Goal: Information Seeking & Learning: Learn about a topic

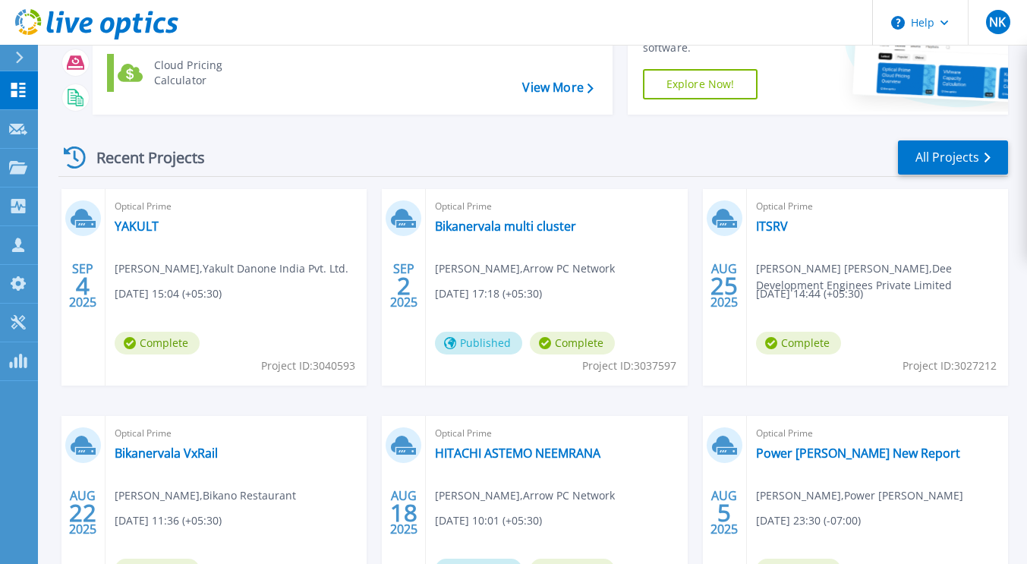
scroll to position [141, 0]
click at [139, 224] on link "YAKULT" at bounding box center [137, 225] width 44 height 15
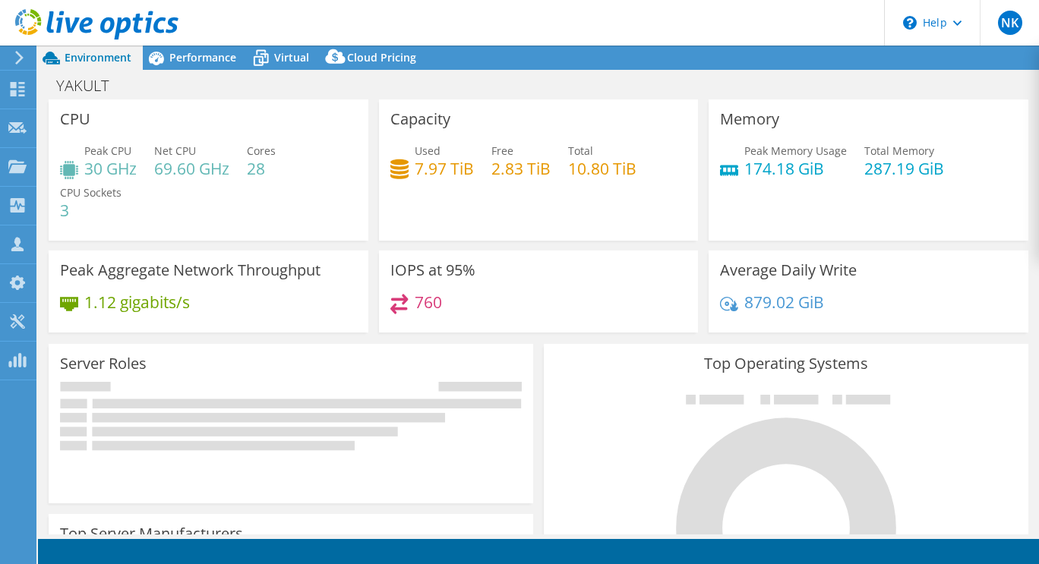
select select "USD"
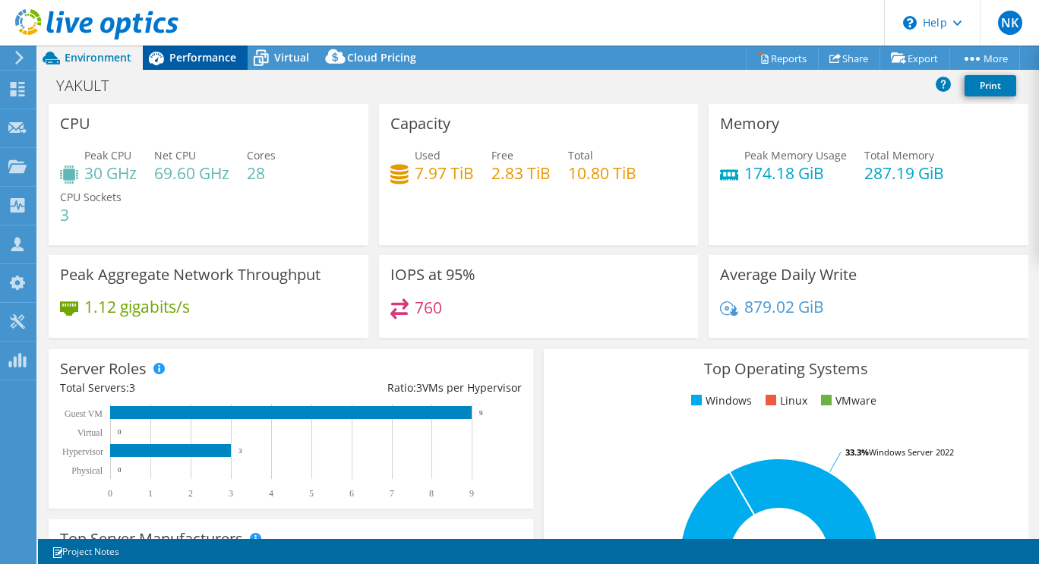
click at [197, 58] on span "Performance" at bounding box center [202, 57] width 67 height 14
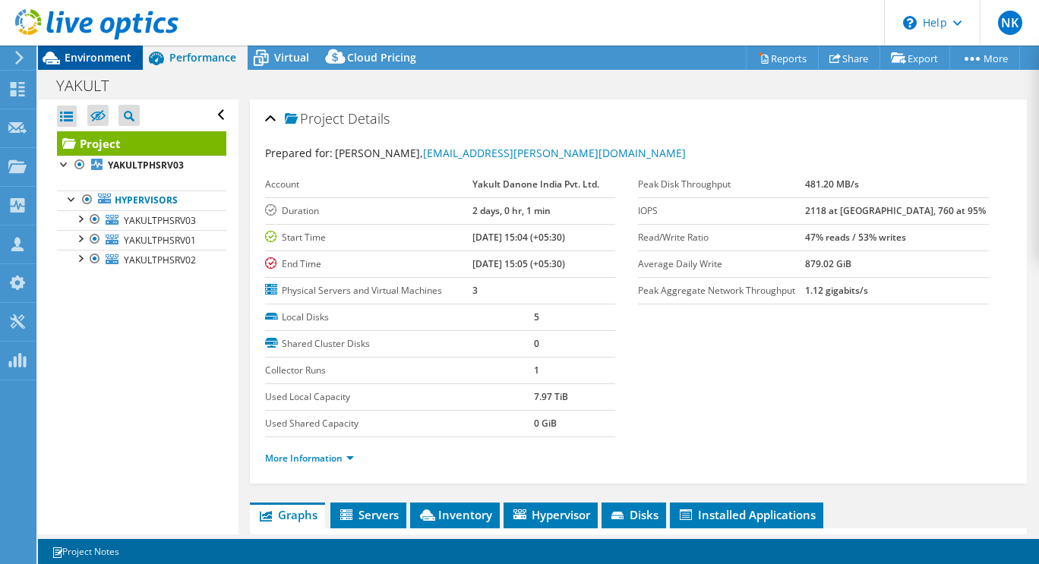
click at [105, 55] on span "Environment" at bounding box center [98, 57] width 67 height 14
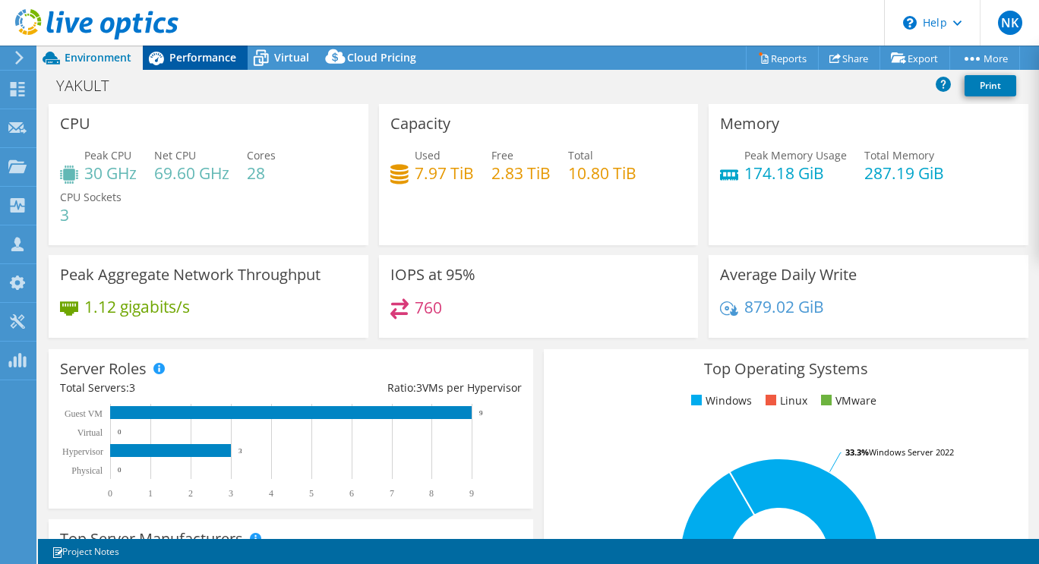
click at [195, 60] on span "Performance" at bounding box center [202, 57] width 67 height 14
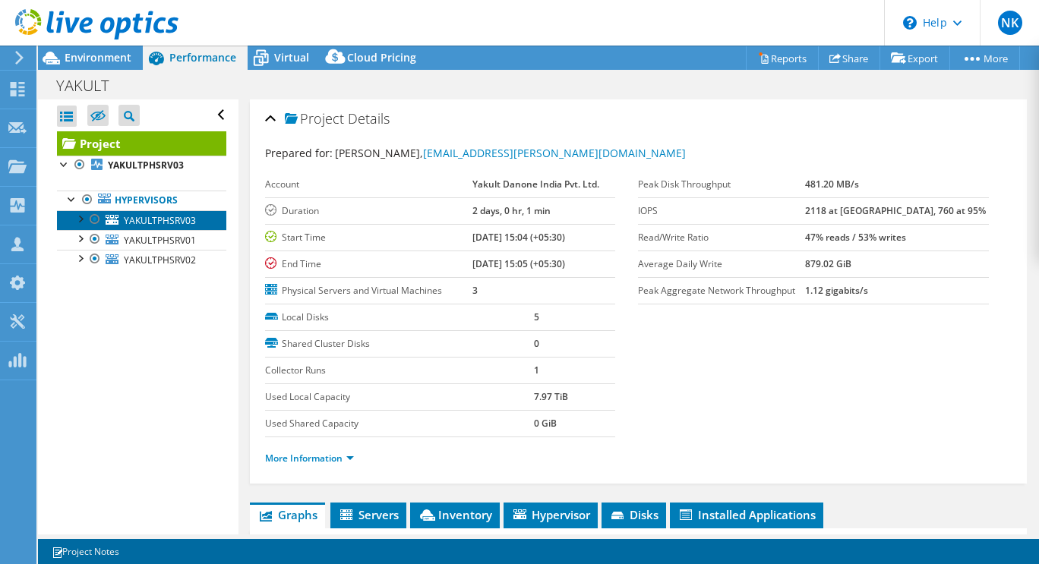
click at [191, 221] on span "YAKULTPHSRV03" at bounding box center [160, 220] width 72 height 13
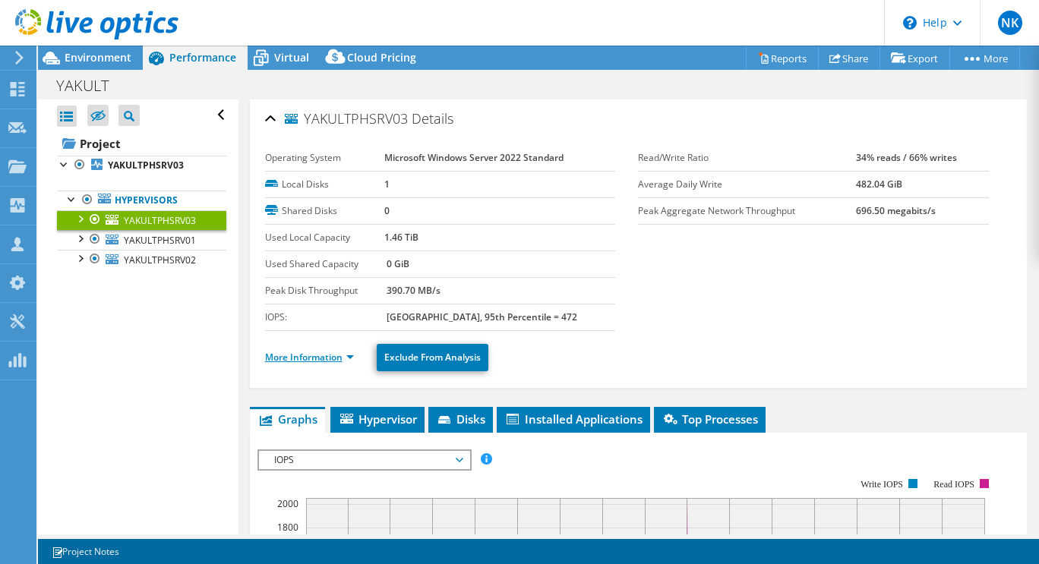
click at [348, 355] on link "More Information" at bounding box center [309, 357] width 89 height 13
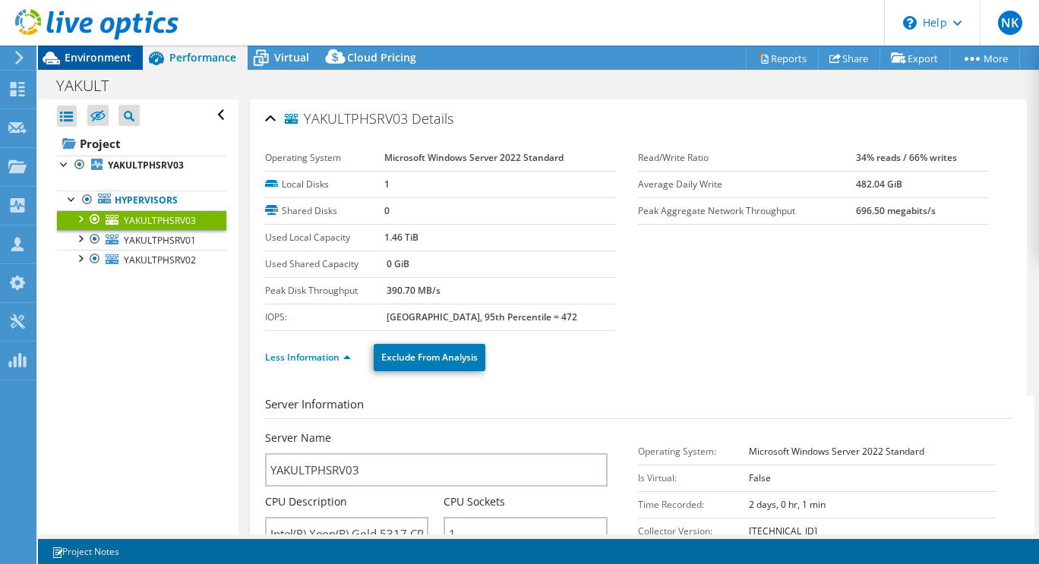
click at [101, 58] on span "Environment" at bounding box center [98, 57] width 67 height 14
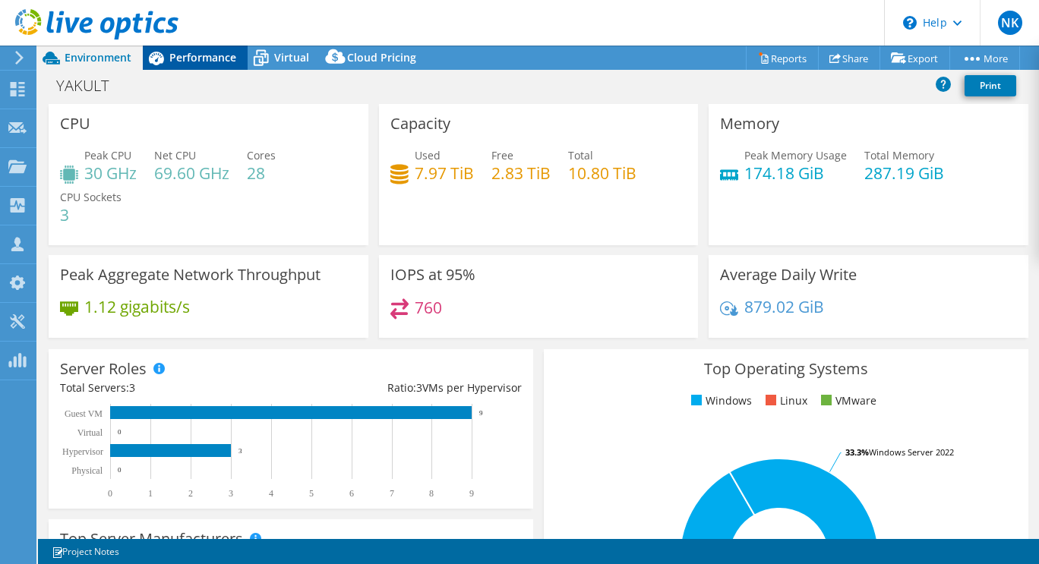
click at [191, 61] on span "Performance" at bounding box center [202, 57] width 67 height 14
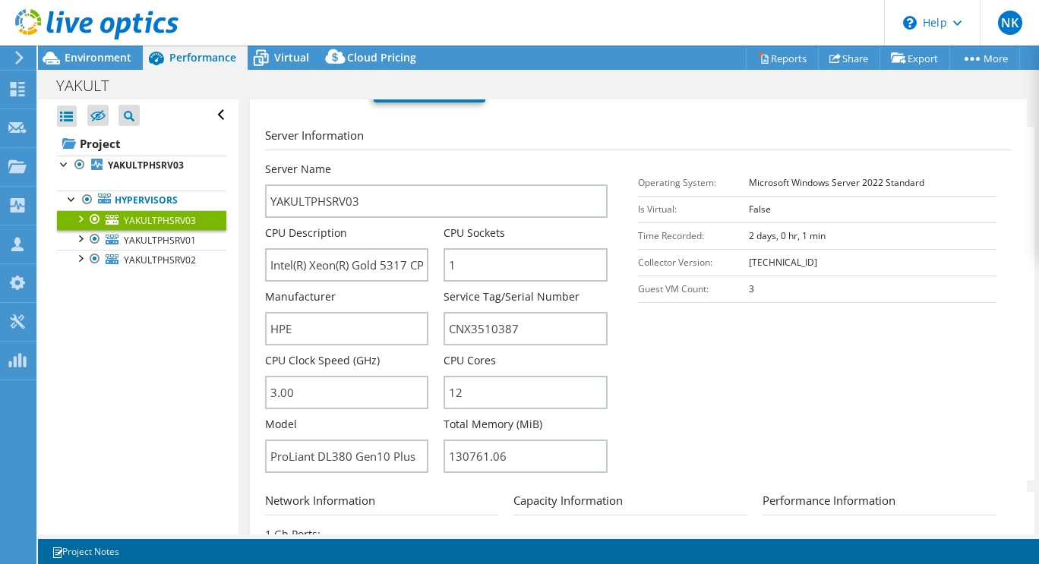
scroll to position [275, 0]
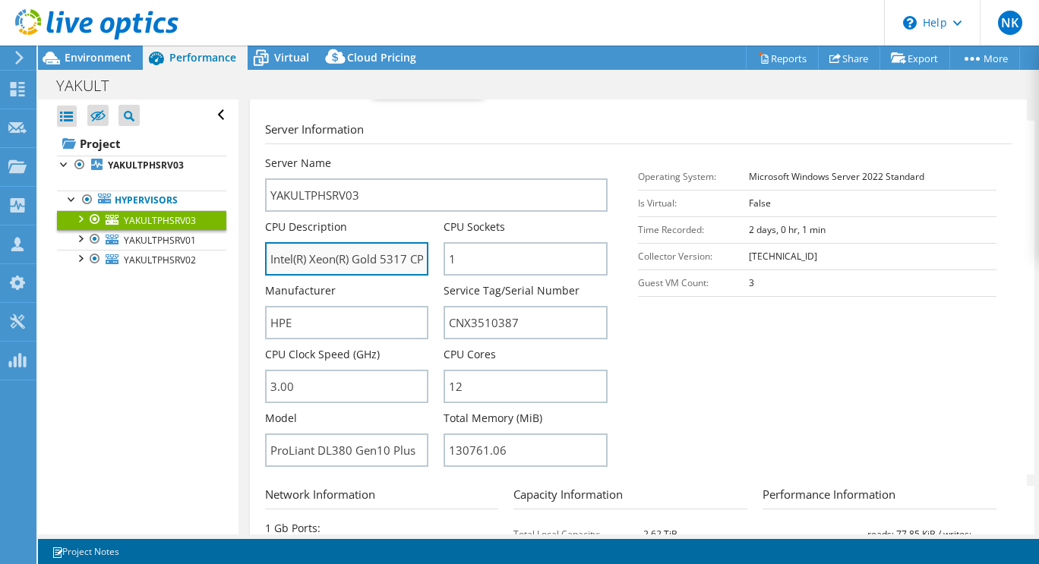
click at [266, 258] on input "Intel(R) Xeon(R) Gold 5317 CPU @ 3.00GHz" at bounding box center [347, 258] width 164 height 33
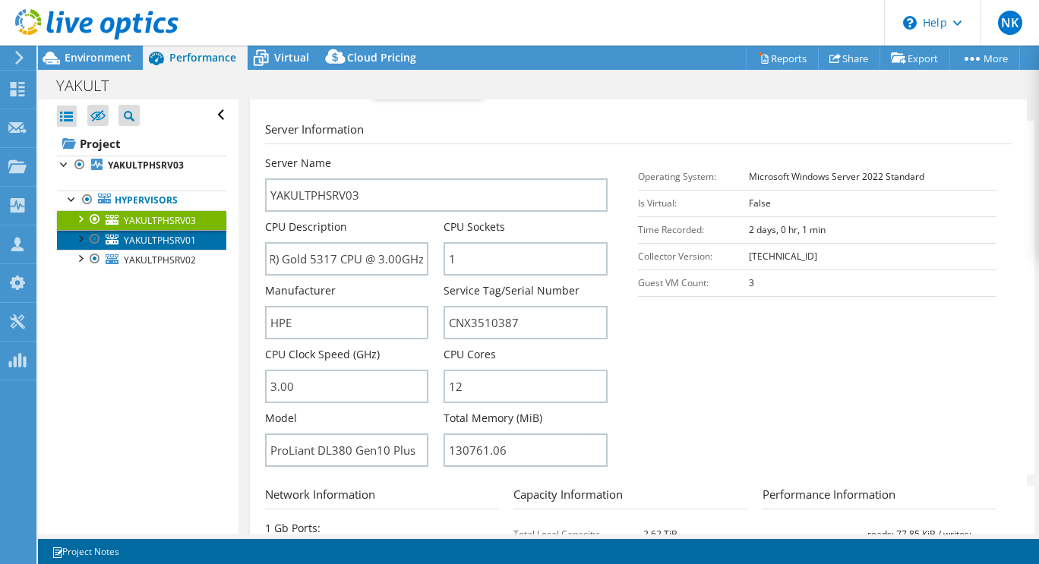
scroll to position [0, 0]
click at [166, 236] on span "YAKULTPHSRV01" at bounding box center [160, 240] width 72 height 13
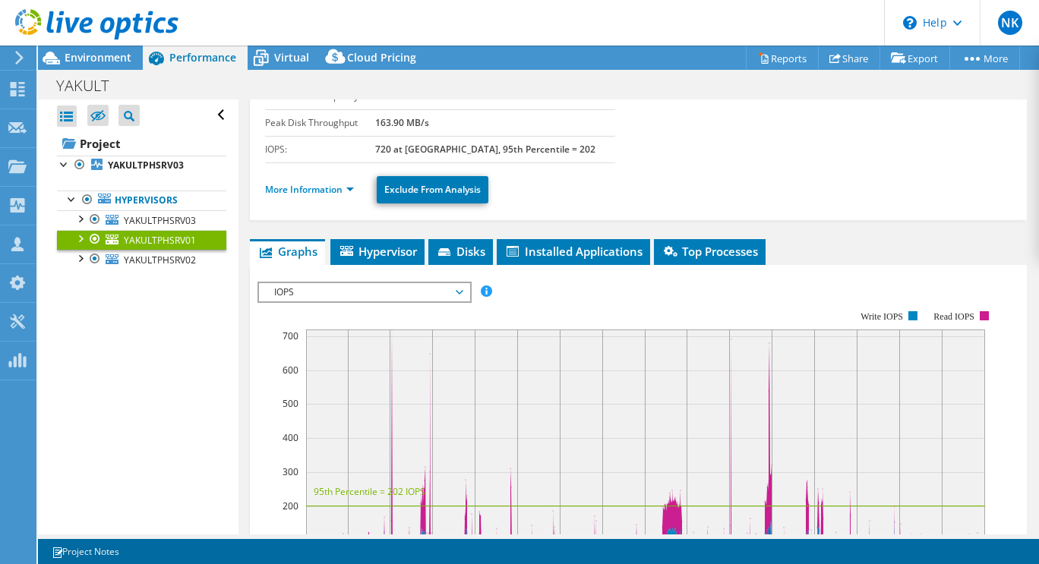
scroll to position [167, 0]
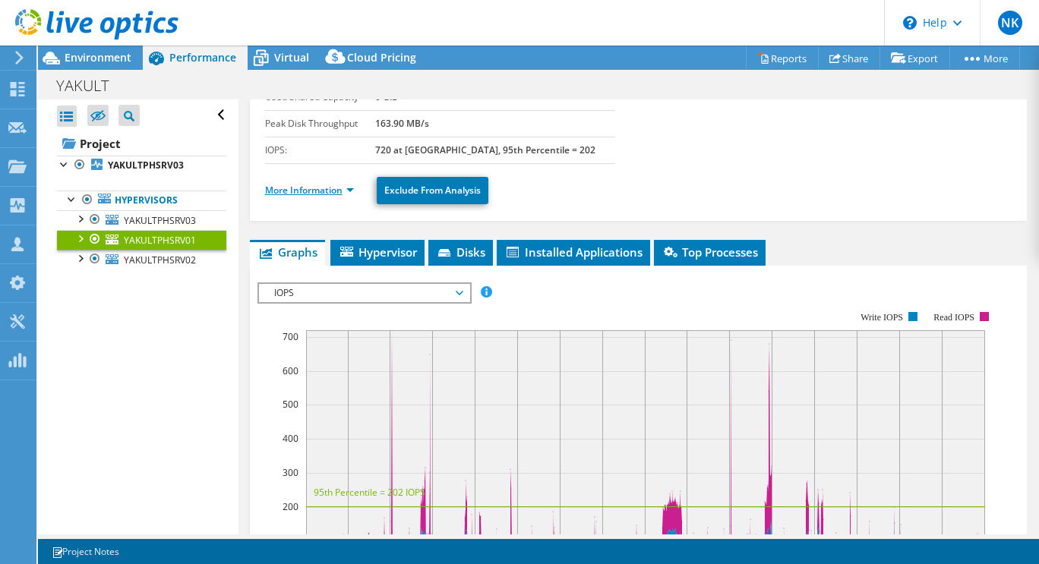
click at [348, 189] on link "More Information" at bounding box center [309, 190] width 89 height 13
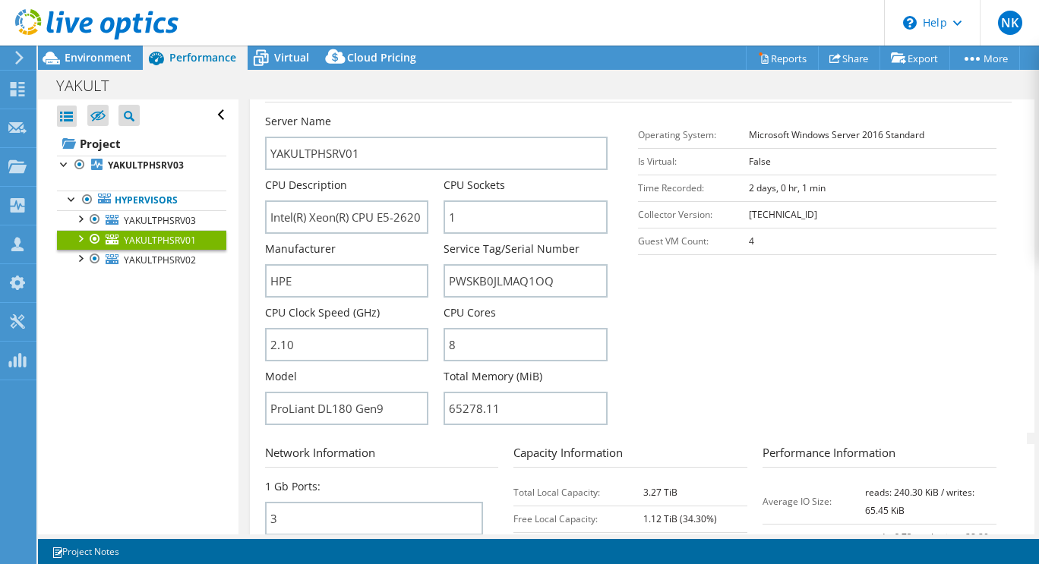
scroll to position [317, 0]
click at [381, 216] on input "Intel(R) Xeon(R) CPU E5-2620 v4 @ 2.10GHz" at bounding box center [347, 216] width 164 height 33
click at [179, 263] on span "YAKULTPHSRV02" at bounding box center [160, 260] width 72 height 13
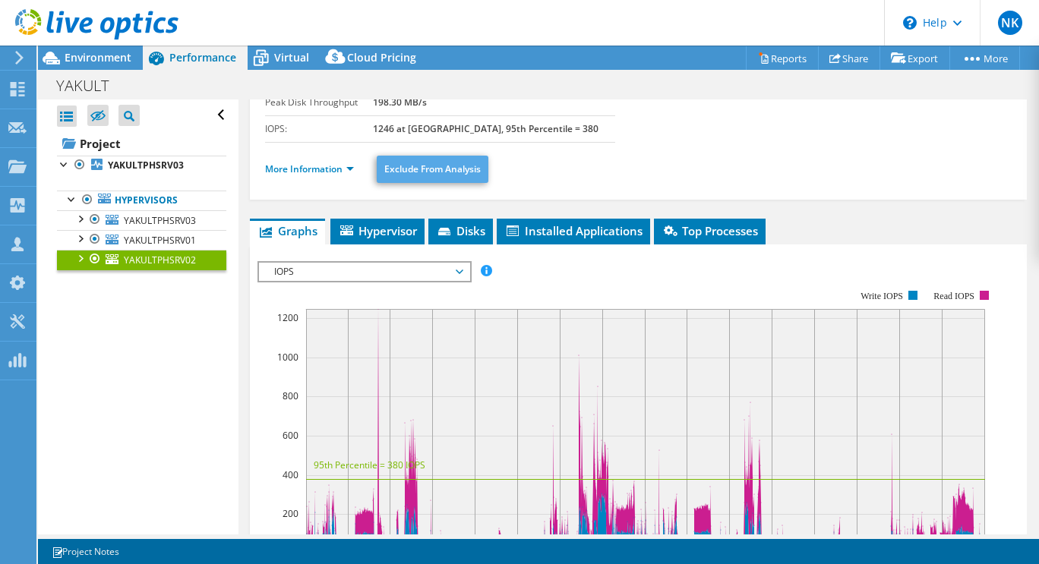
scroll to position [188, 0]
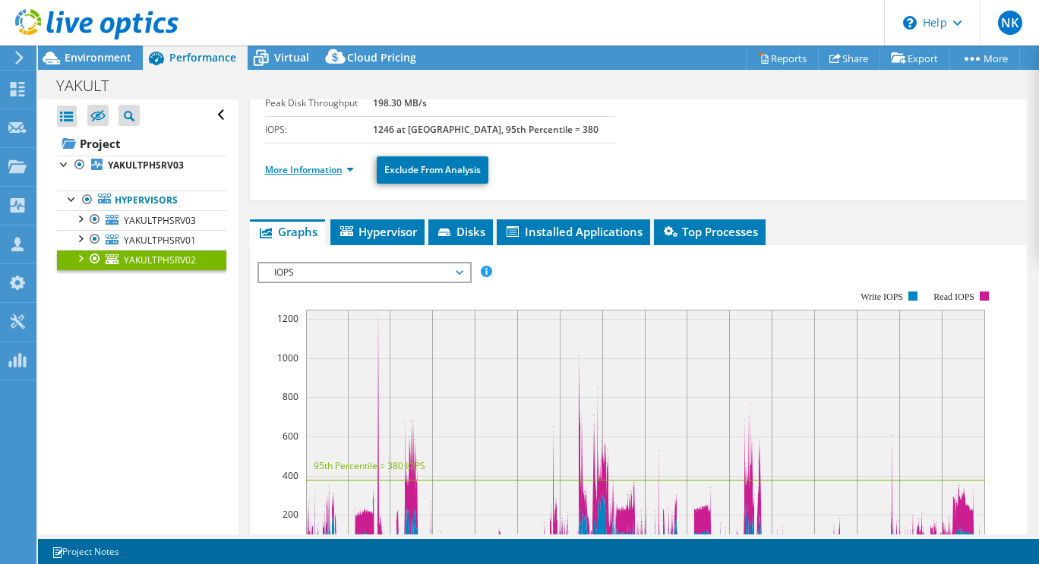
click at [342, 169] on link "More Information" at bounding box center [309, 169] width 89 height 13
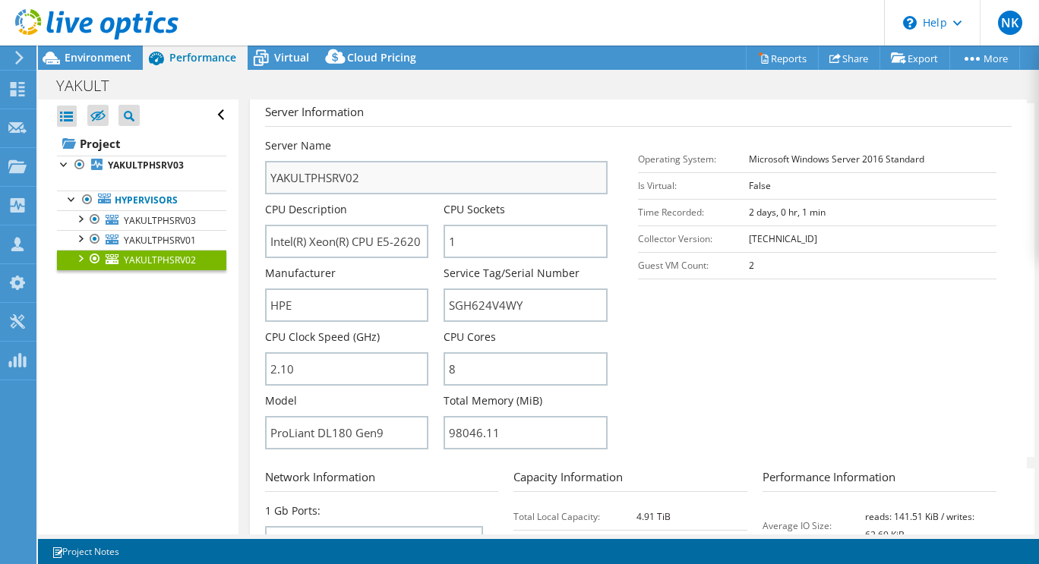
scroll to position [293, 0]
click at [170, 217] on span "YAKULTPHSRV03" at bounding box center [160, 220] width 72 height 13
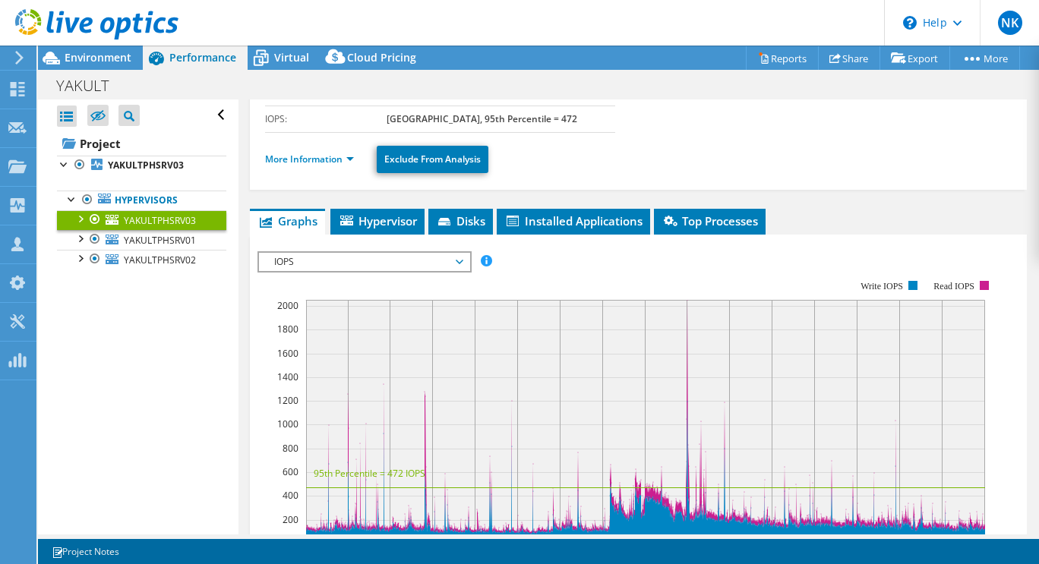
scroll to position [197, 0]
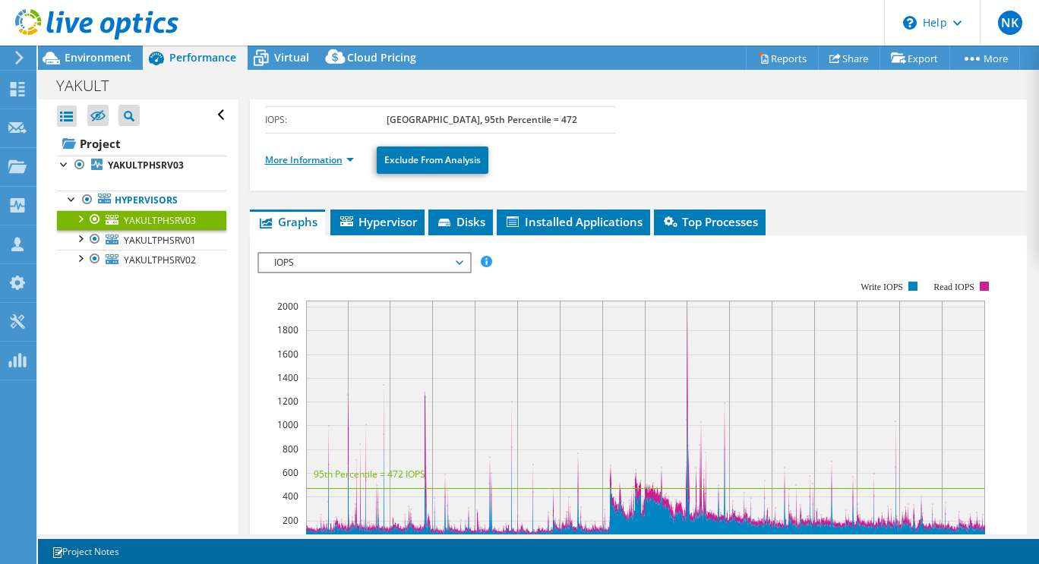
click at [345, 156] on link "More Information" at bounding box center [309, 159] width 89 height 13
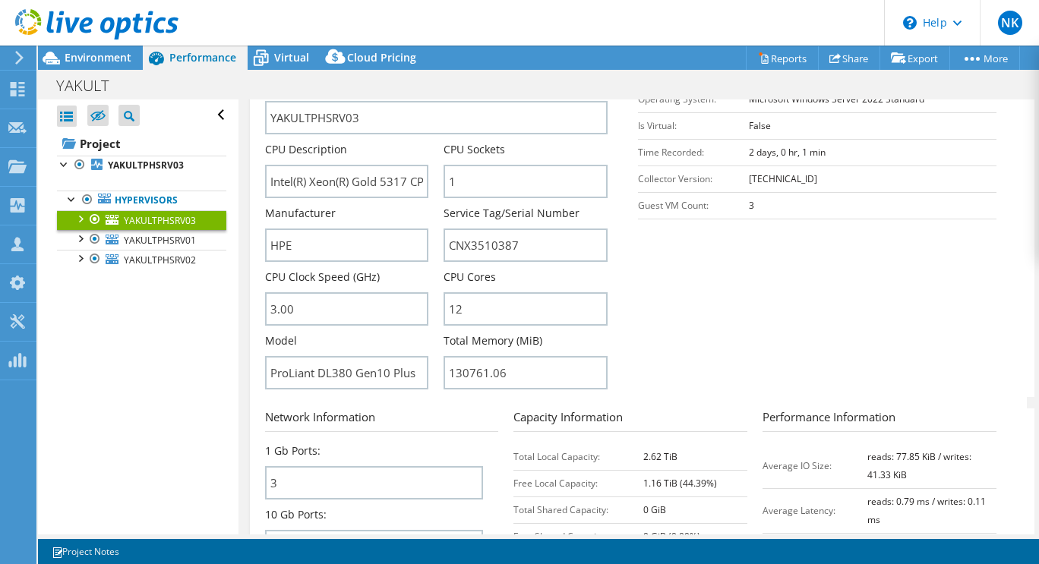
scroll to position [346, 0]
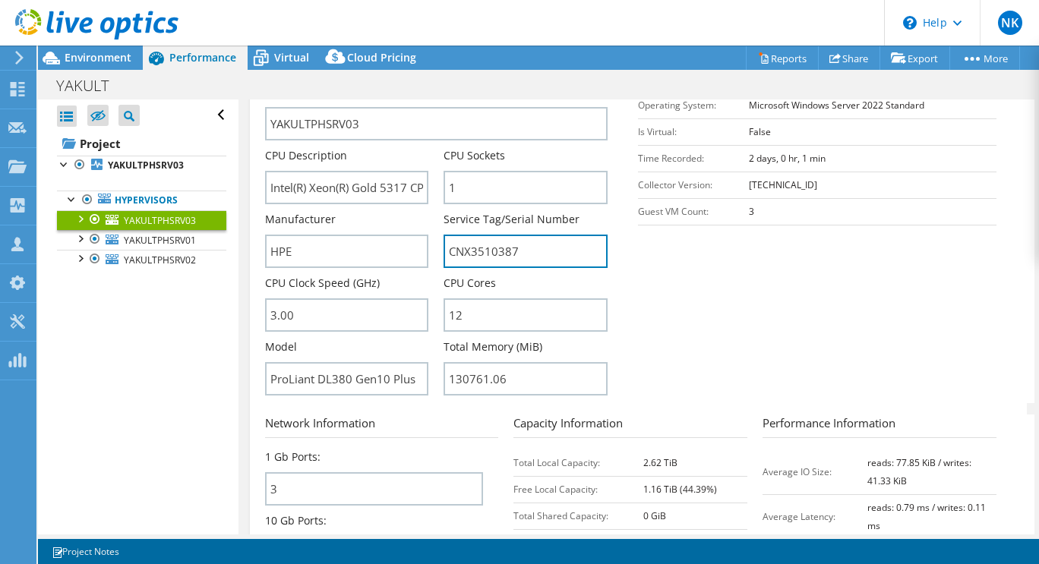
drag, startPoint x: 523, startPoint y: 251, endPoint x: 430, endPoint y: 247, distance: 92.7
click at [430, 84] on div "Server Name YAKULTPHSRV03 CPU Description Intel(R) Xeon(R) Gold 5317 CPU @ 3.00…" at bounding box center [444, 84] width 358 height 0
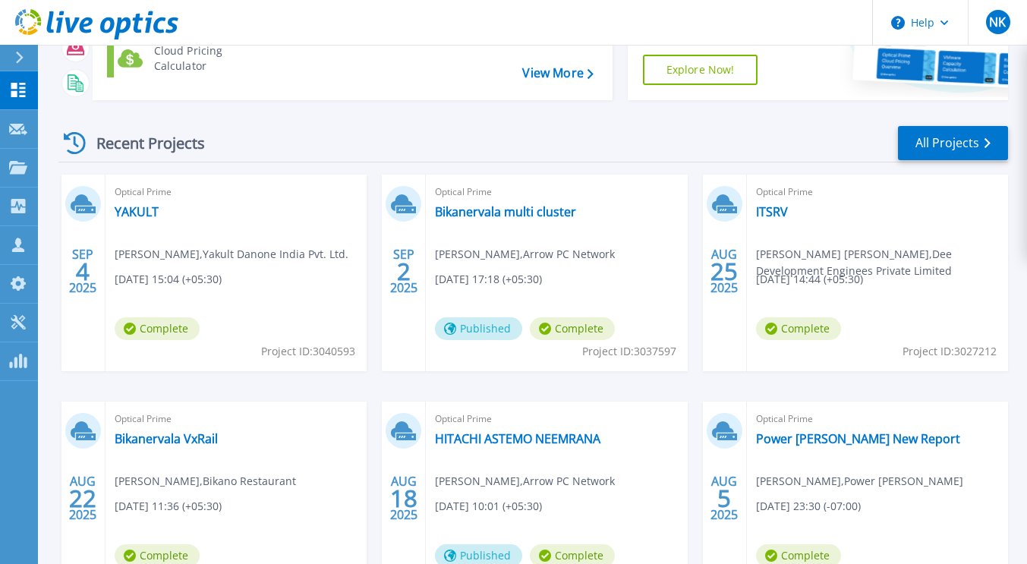
scroll to position [156, 0]
click at [128, 208] on link "YAKULT" at bounding box center [137, 210] width 44 height 15
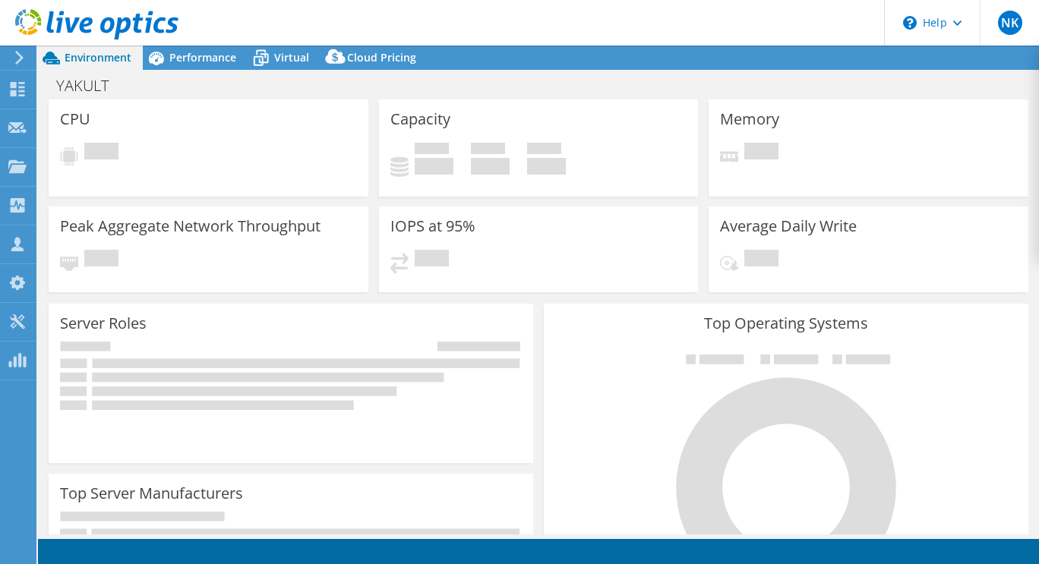
select select "USD"
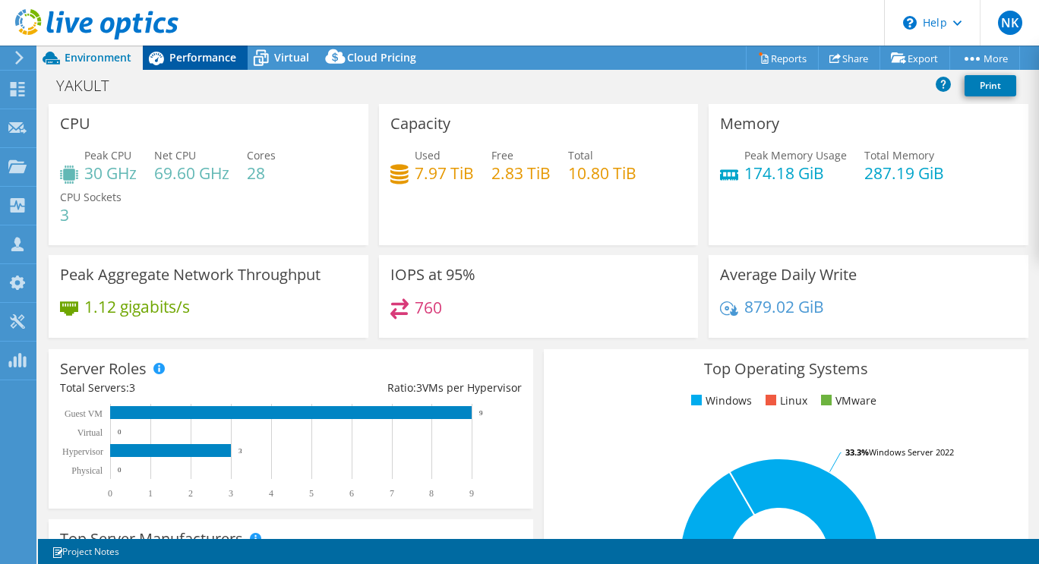
click at [191, 56] on span "Performance" at bounding box center [202, 57] width 67 height 14
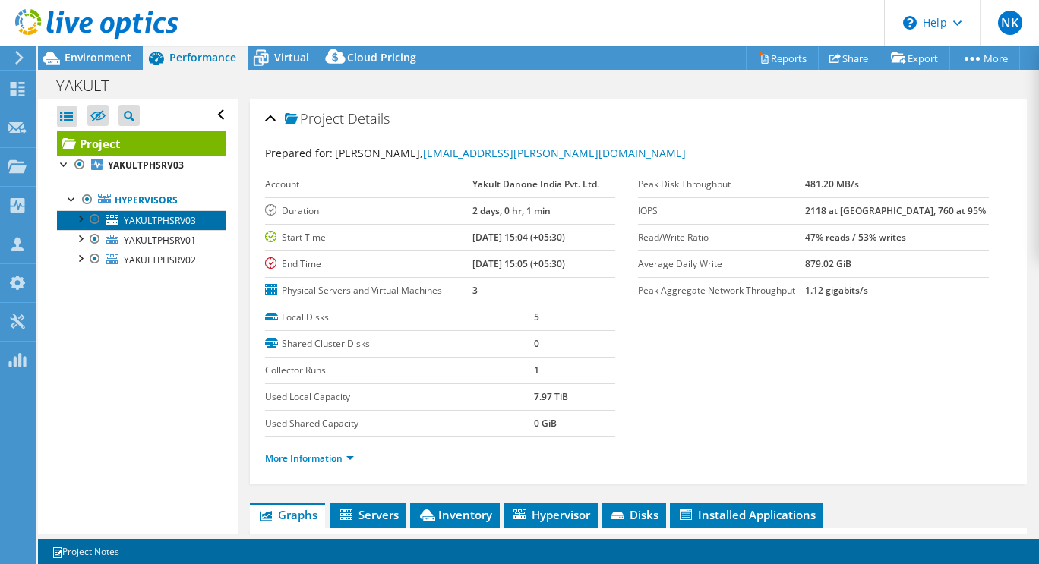
click at [153, 215] on span "YAKULTPHSRV03" at bounding box center [160, 220] width 72 height 13
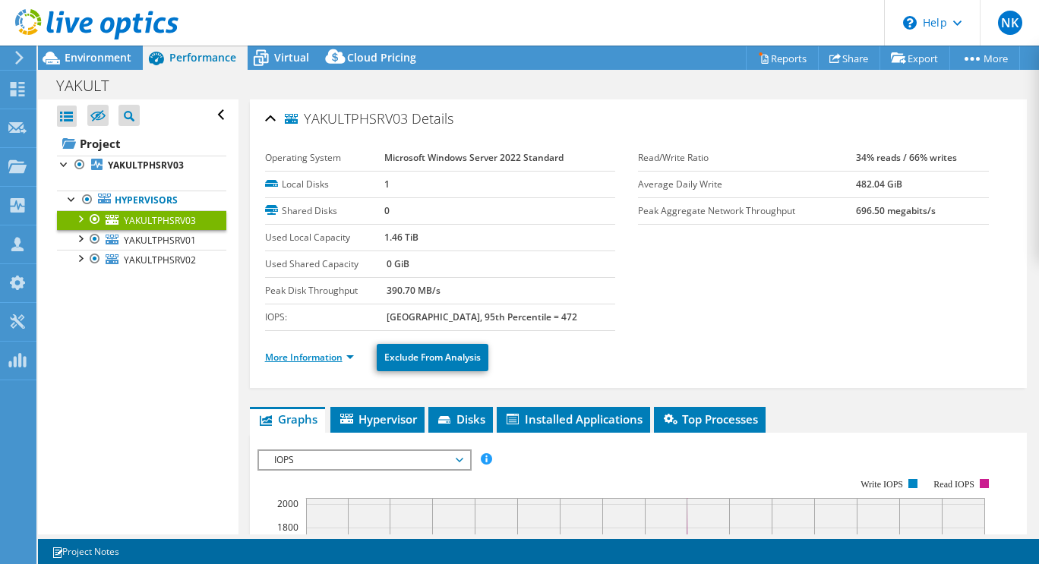
click at [341, 358] on link "More Information" at bounding box center [309, 357] width 89 height 13
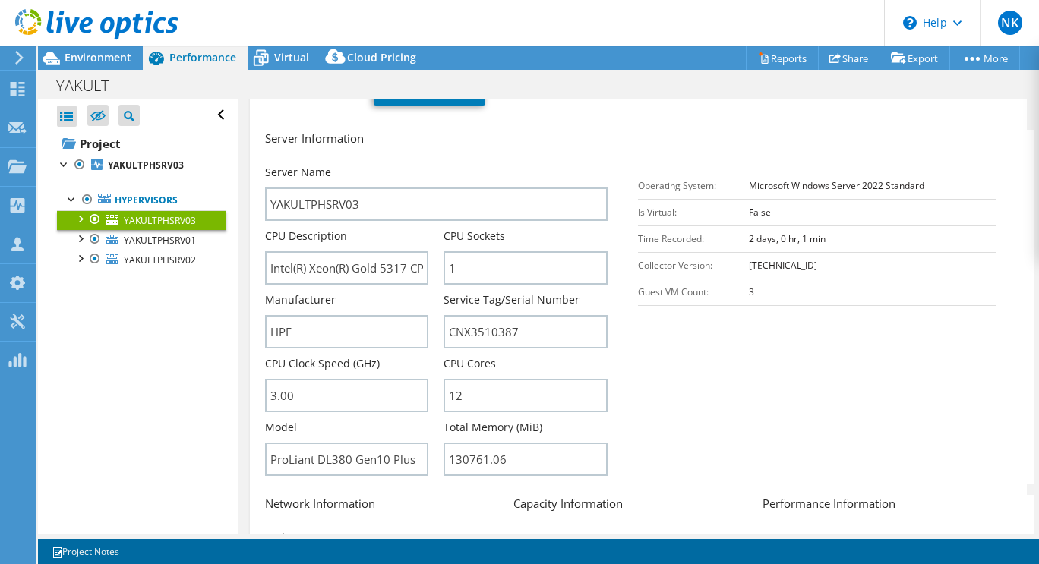
scroll to position [267, 0]
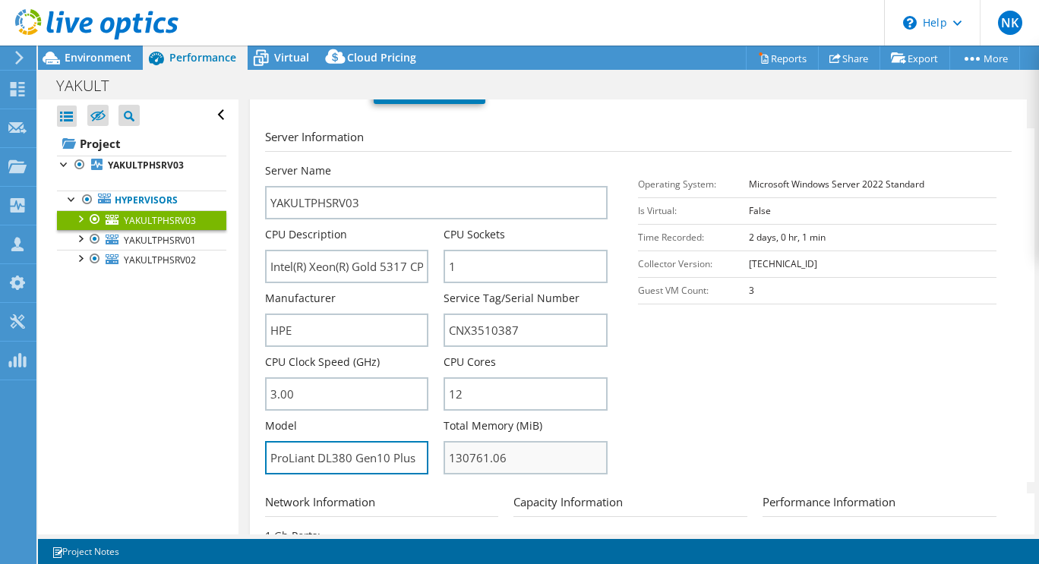
drag, startPoint x: 270, startPoint y: 462, endPoint x: 465, endPoint y: 456, distance: 195.2
click at [465, 163] on div "Server Name YAKULTPHSRV03 CPU Description Intel(R) Xeon(R) Gold 5317 CPU @ 3.00…" at bounding box center [444, 163] width 358 height 0
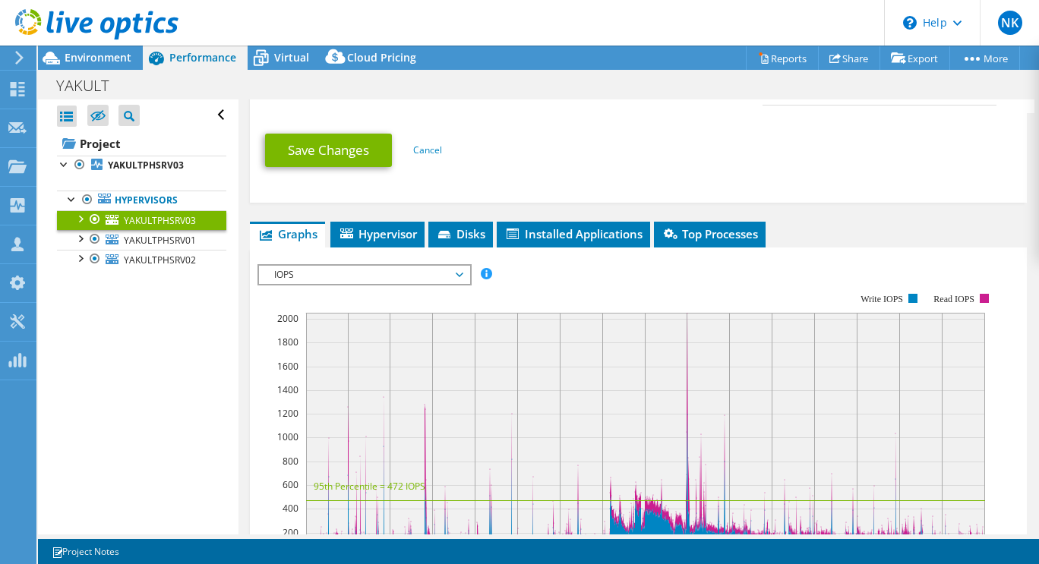
scroll to position [936, 0]
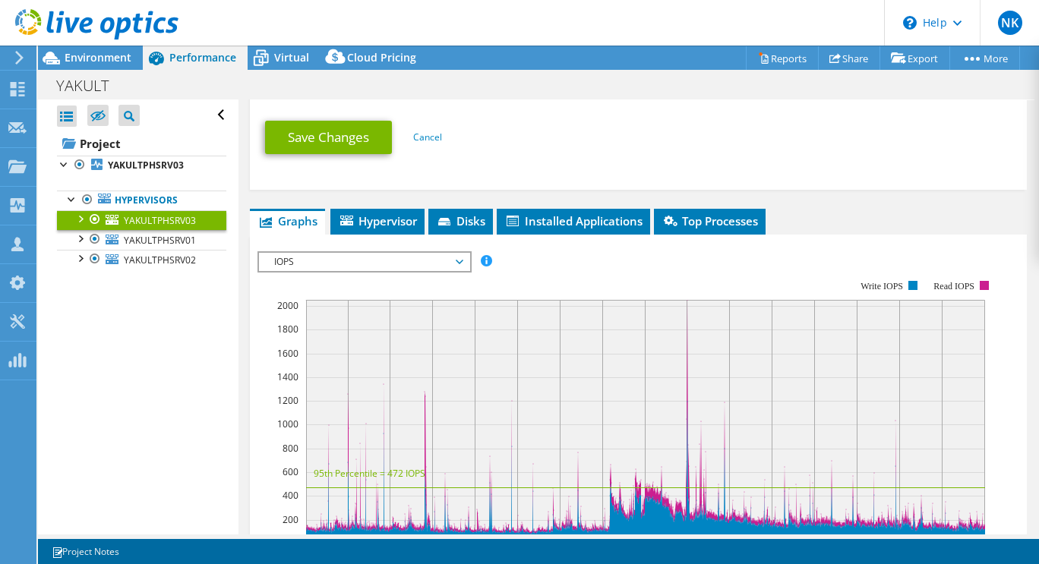
click at [437, 268] on span "IOPS" at bounding box center [363, 262] width 195 height 18
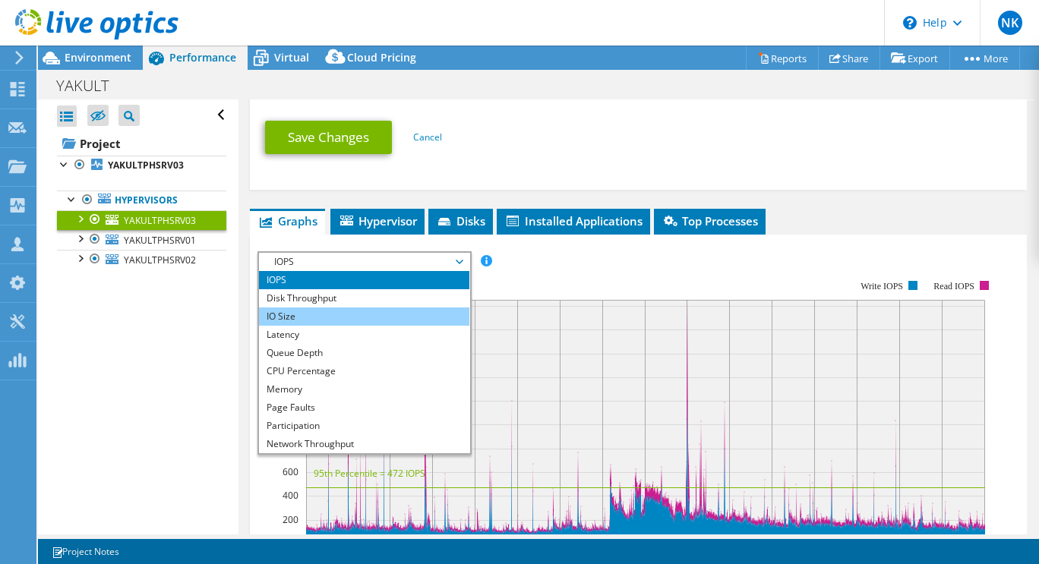
click at [315, 317] on li "IO Size" at bounding box center [364, 316] width 210 height 18
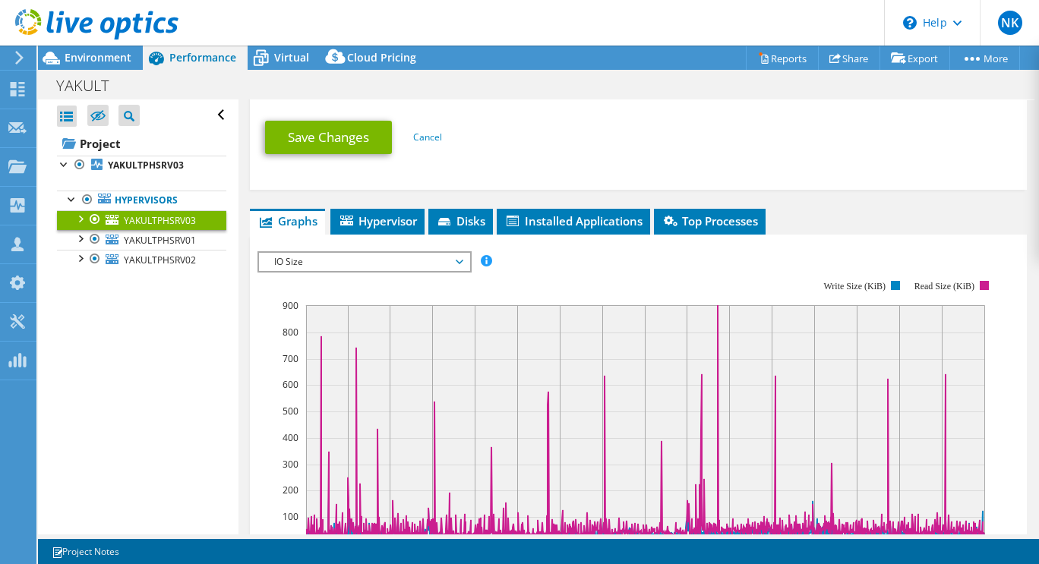
click at [446, 260] on span "IO Size" at bounding box center [363, 262] width 195 height 18
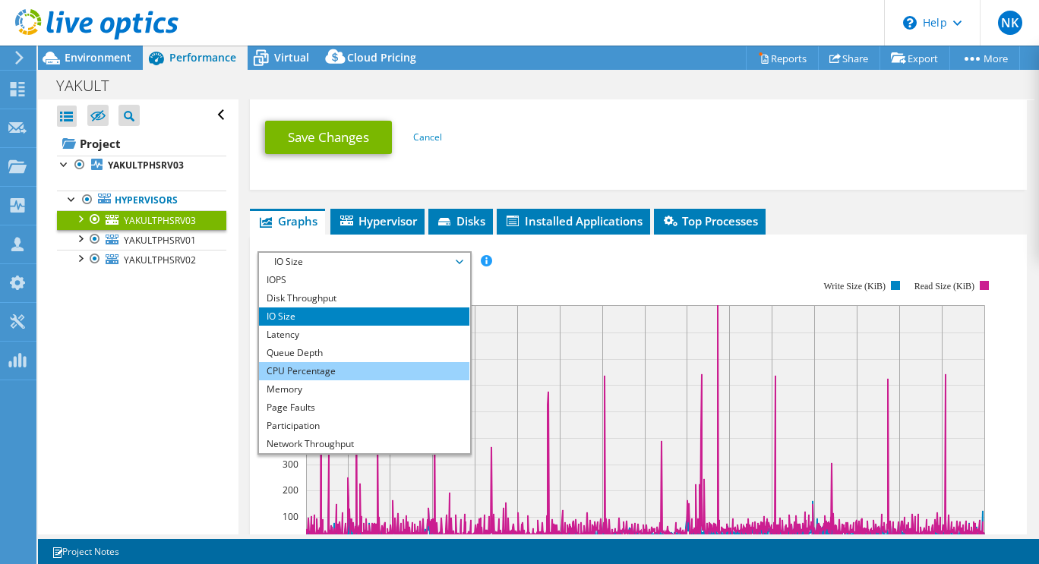
click at [311, 368] on li "CPU Percentage" at bounding box center [364, 371] width 210 height 18
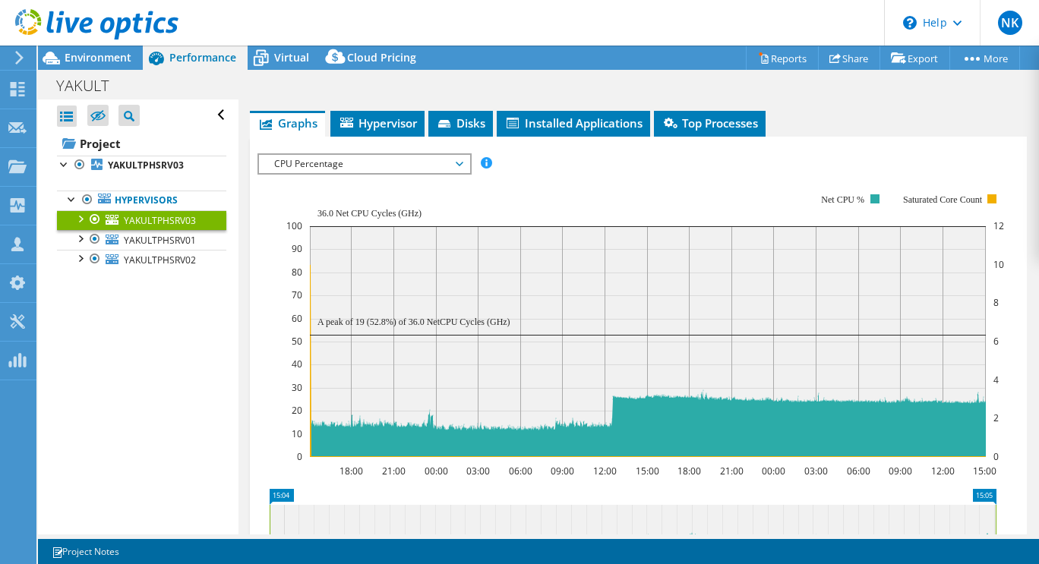
scroll to position [1104, 0]
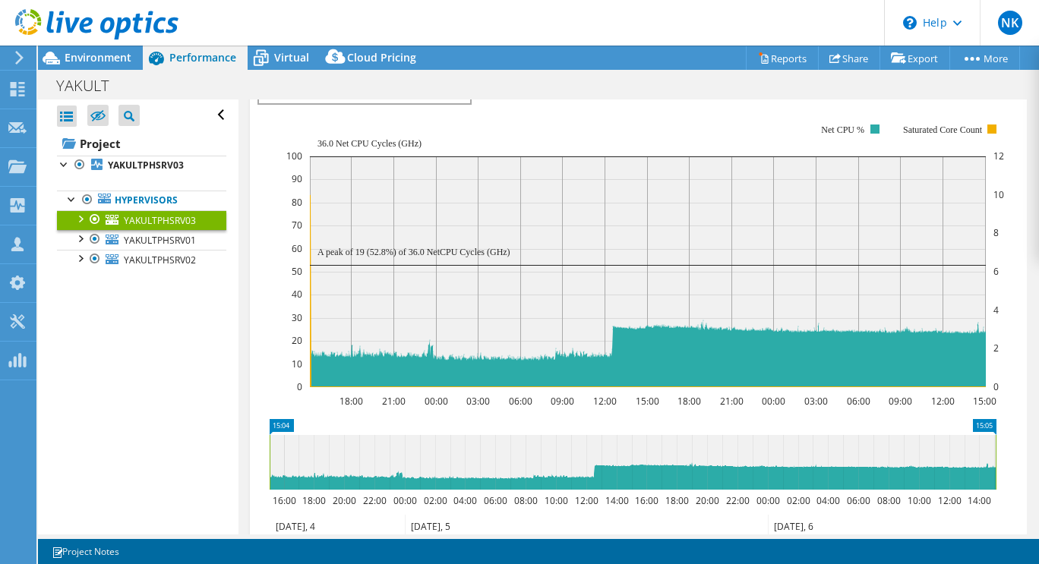
click at [493, 131] on rect at bounding box center [644, 256] width 717 height 304
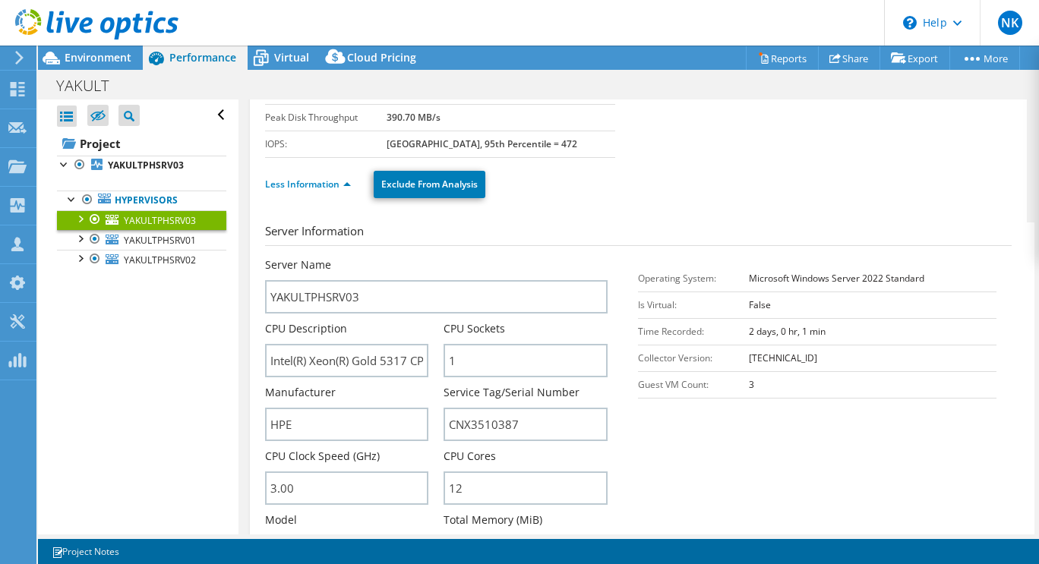
scroll to position [172, 0]
click at [345, 184] on link "Less Information" at bounding box center [308, 185] width 86 height 13
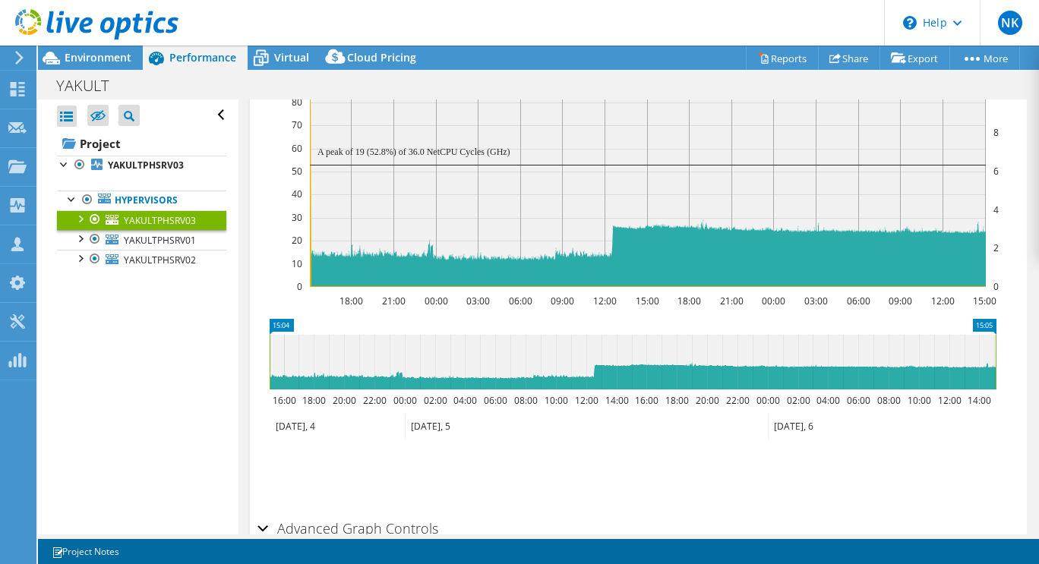
scroll to position [467, 0]
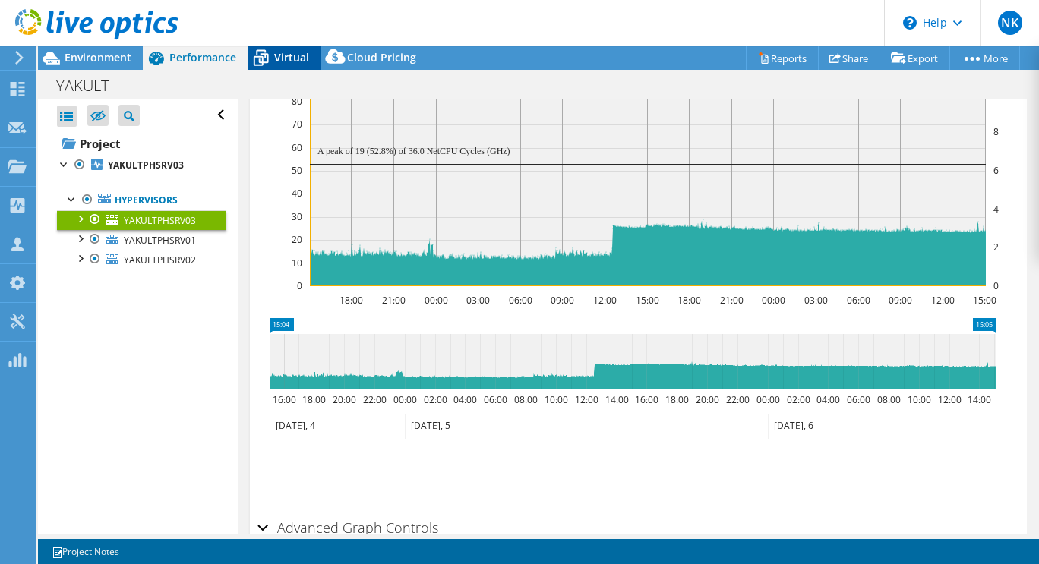
click at [276, 59] on span "Virtual" at bounding box center [291, 57] width 35 height 14
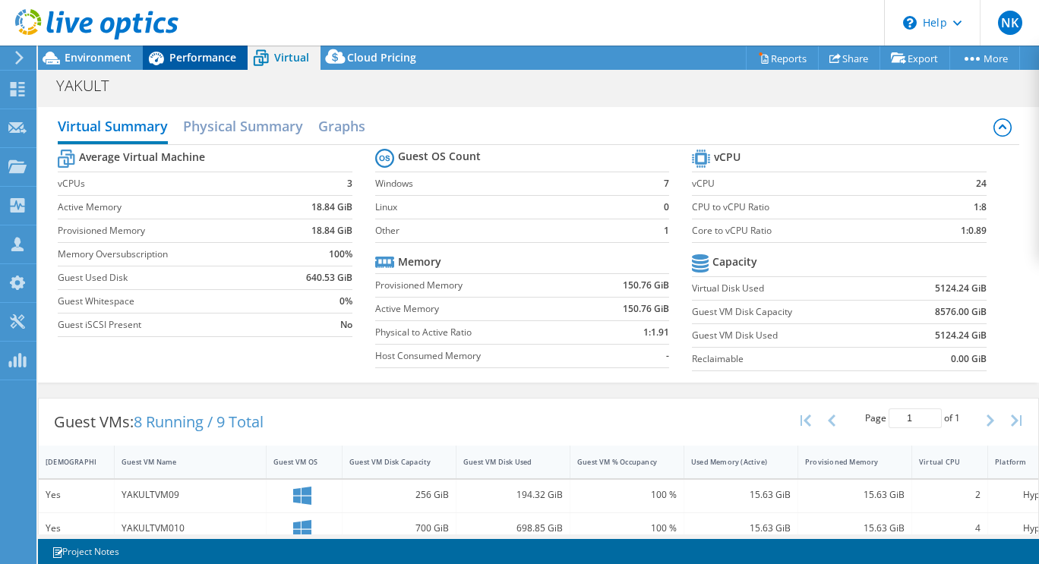
click at [194, 56] on span "Performance" at bounding box center [202, 57] width 67 height 14
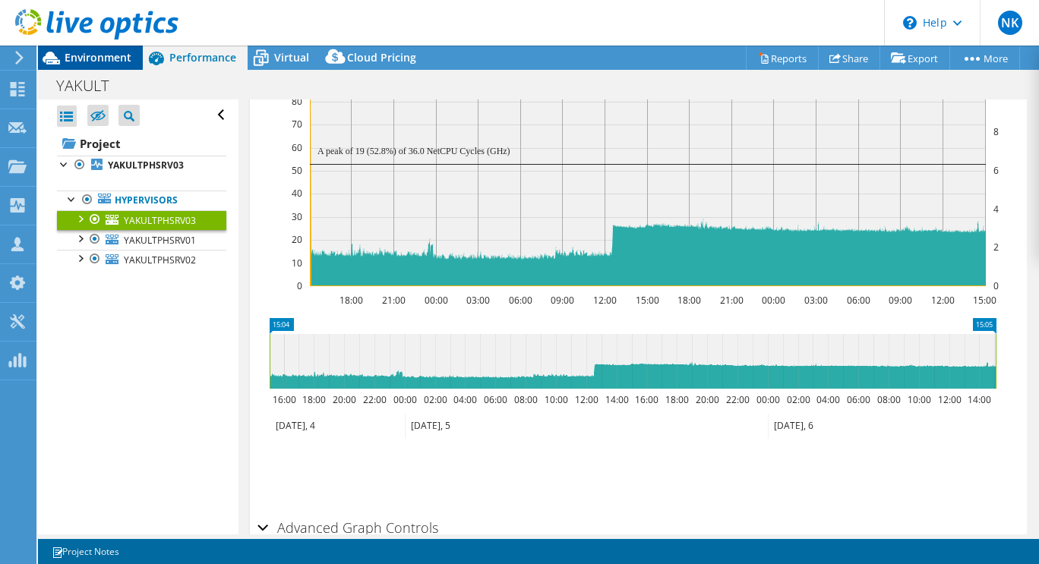
click at [105, 61] on span "Environment" at bounding box center [98, 57] width 67 height 14
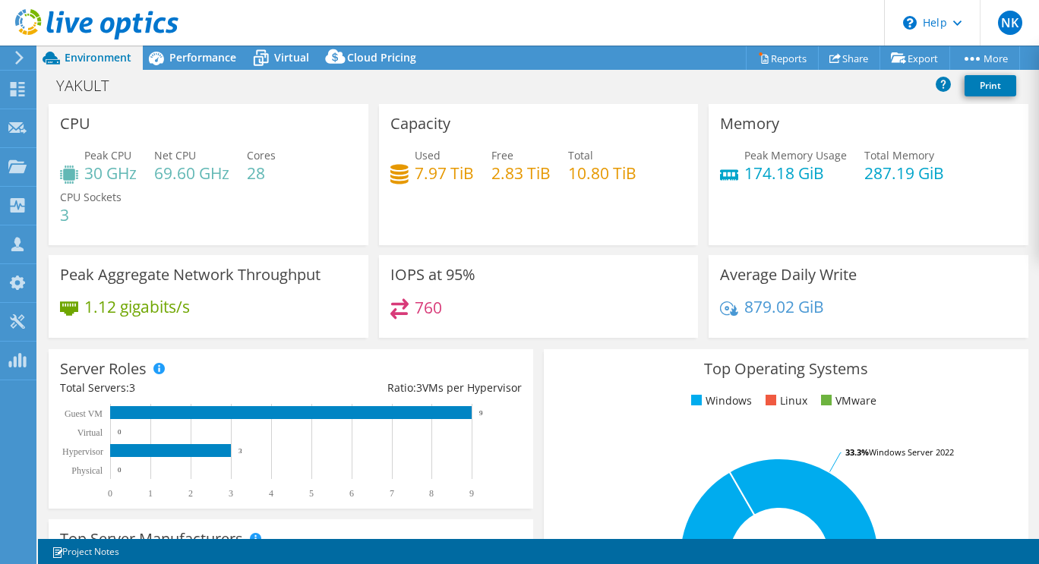
scroll to position [150, 0]
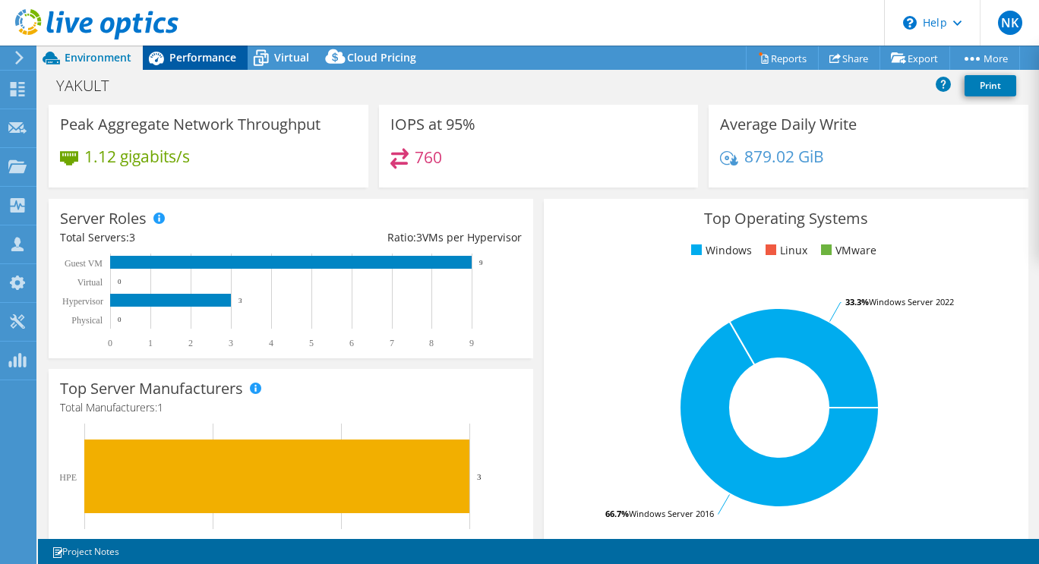
click at [202, 55] on span "Performance" at bounding box center [202, 57] width 67 height 14
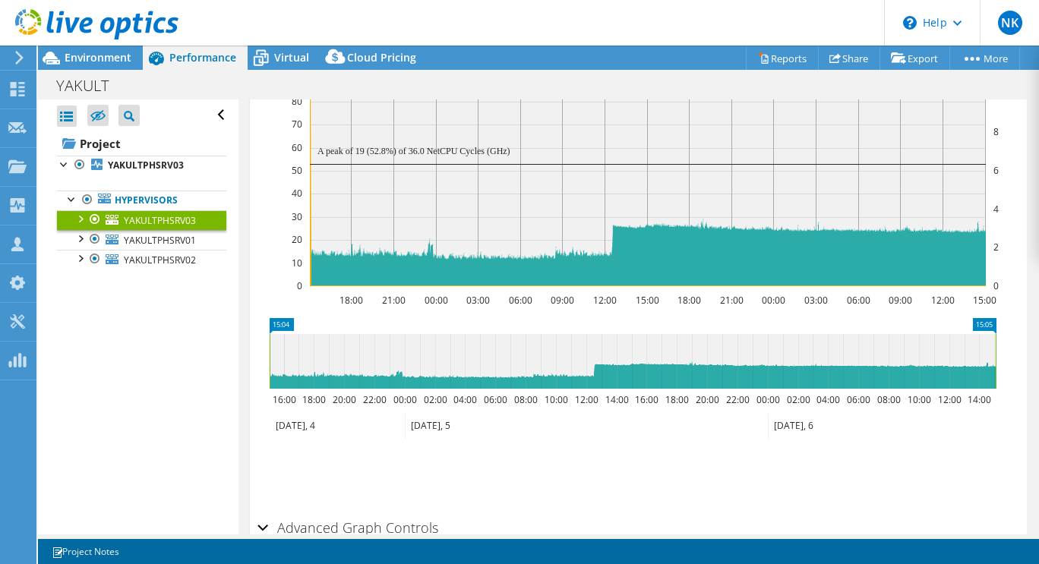
scroll to position [0, 0]
click at [145, 238] on span "YAKULTPHSRV01" at bounding box center [160, 240] width 72 height 13
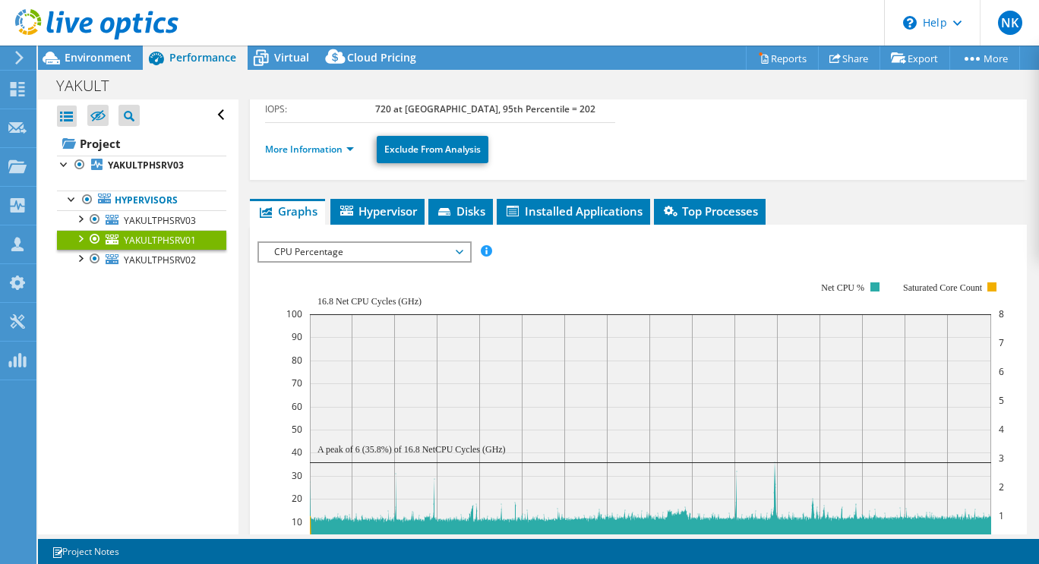
scroll to position [216, 0]
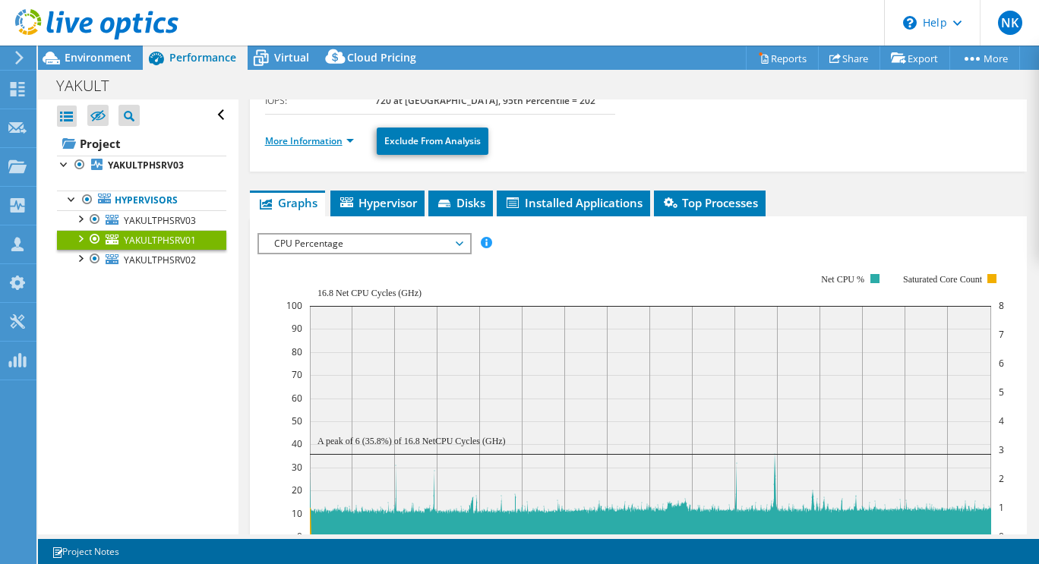
click at [344, 137] on link "More Information" at bounding box center [309, 140] width 89 height 13
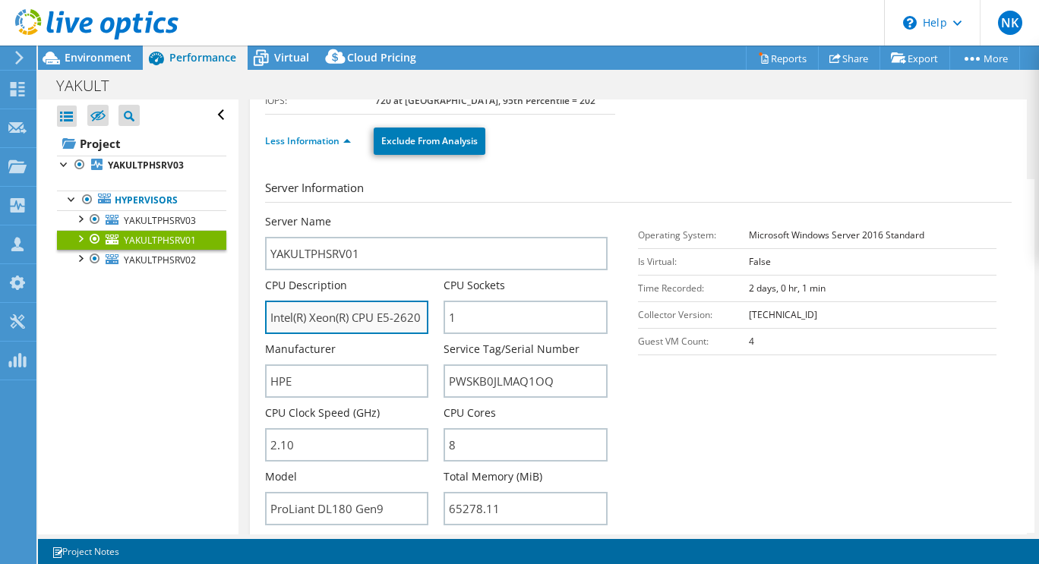
click at [381, 319] on input "Intel(R) Xeon(R) CPU E5-2620 v4 @ 2.10GHz" at bounding box center [347, 317] width 164 height 33
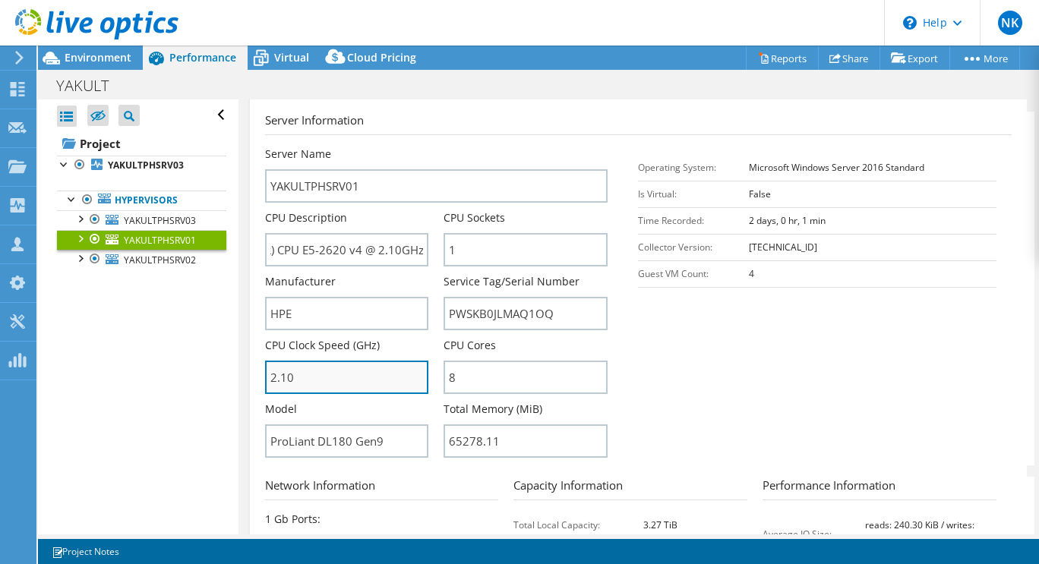
scroll to position [0, 0]
click at [361, 373] on input "2.10" at bounding box center [347, 377] width 164 height 33
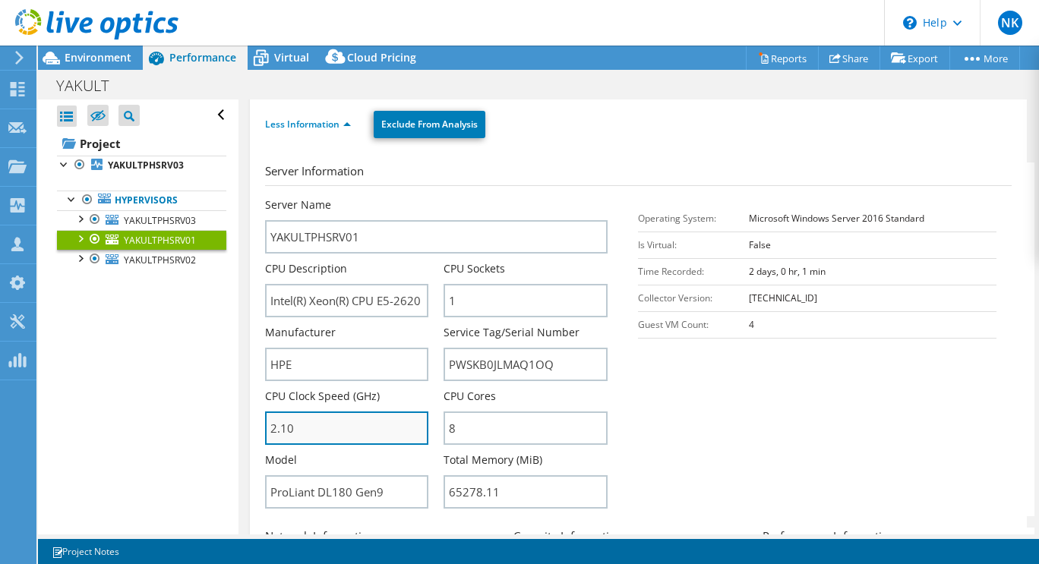
scroll to position [217, 0]
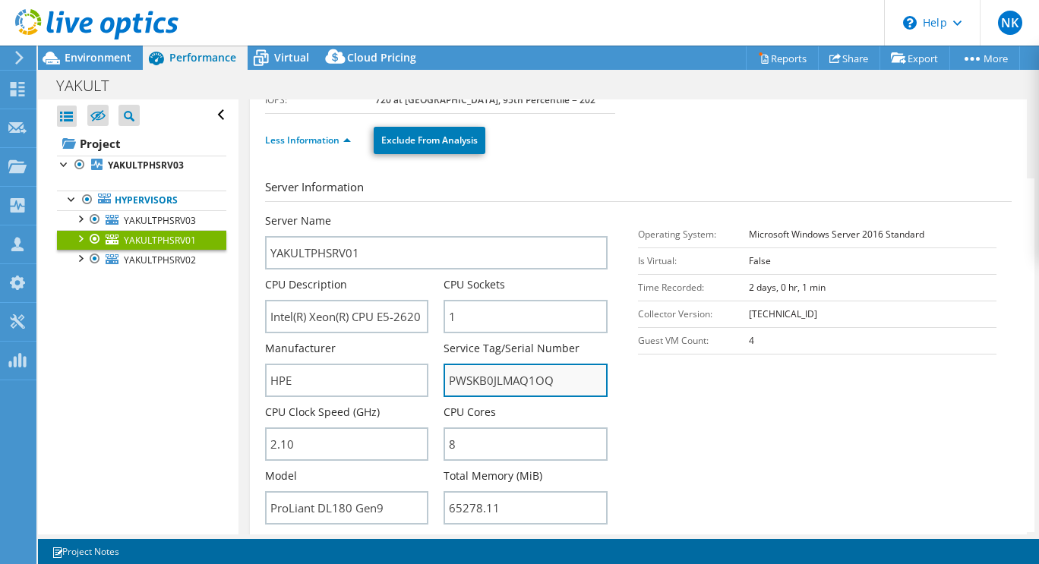
drag, startPoint x: 446, startPoint y: 381, endPoint x: 563, endPoint y: 374, distance: 117.2
click at [563, 374] on input "PWSKB0JLMAQ1OQ" at bounding box center [525, 380] width 164 height 33
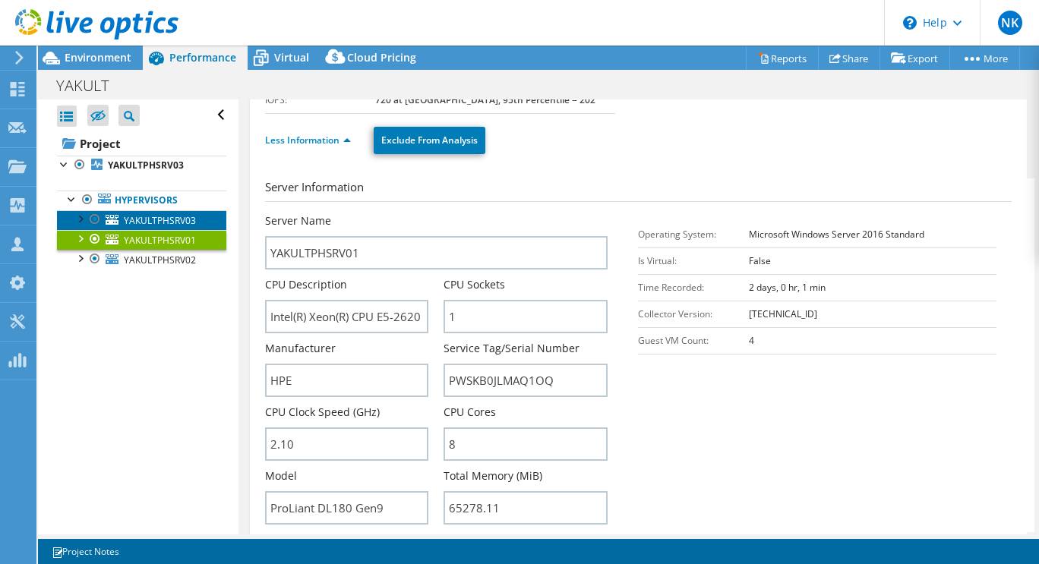
click at [181, 216] on span "YAKULTPHSRV03" at bounding box center [160, 220] width 72 height 13
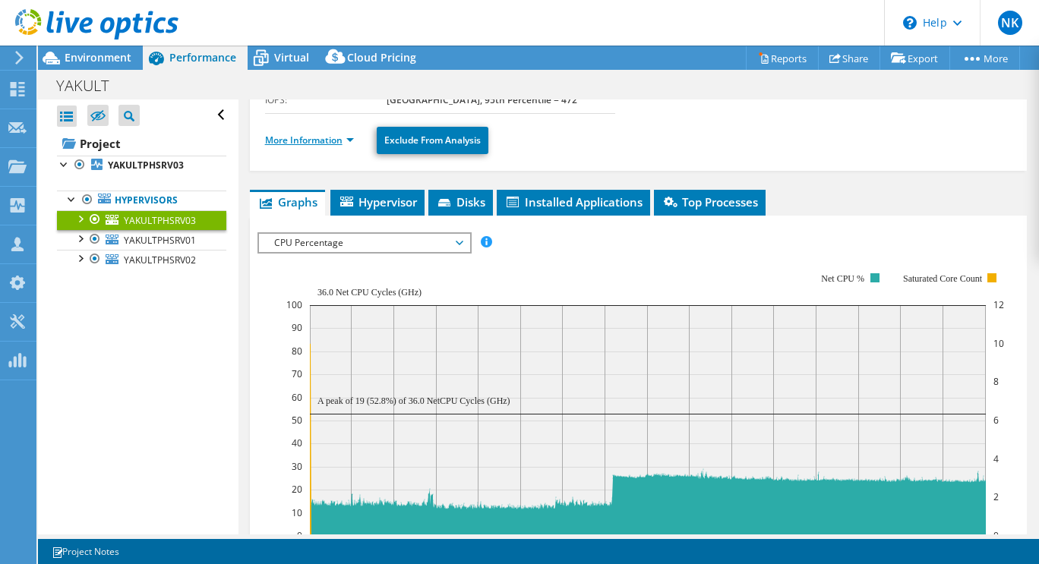
click at [348, 141] on link "More Information" at bounding box center [309, 140] width 89 height 13
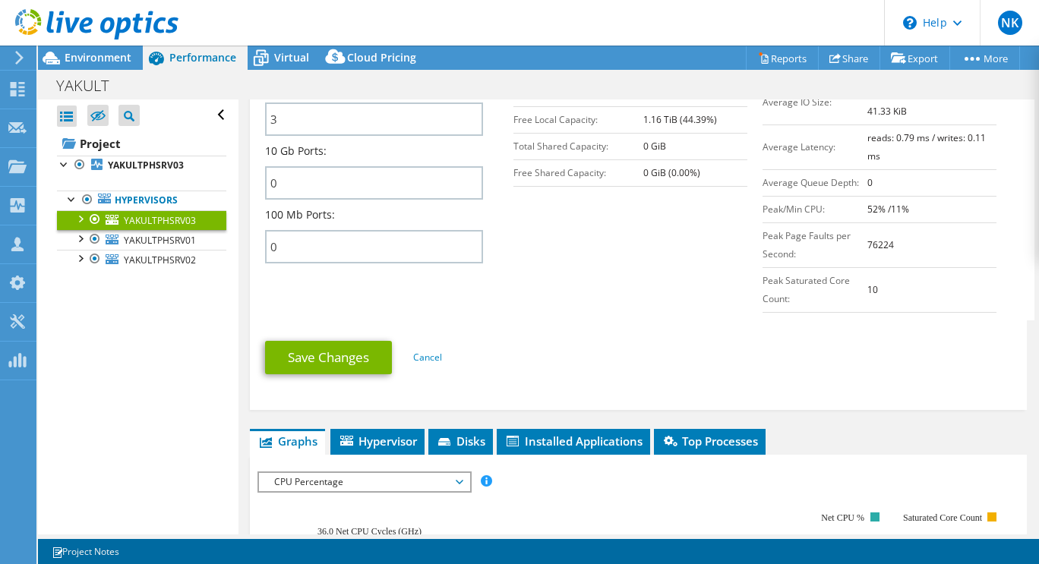
scroll to position [717, 0]
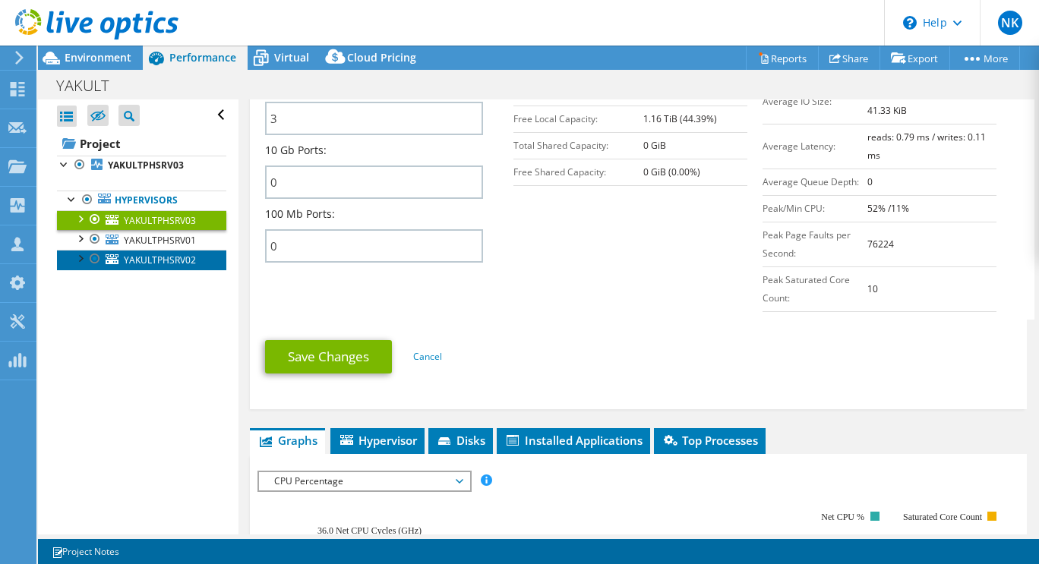
click at [166, 259] on span "YAKULTPHSRV02" at bounding box center [160, 260] width 72 height 13
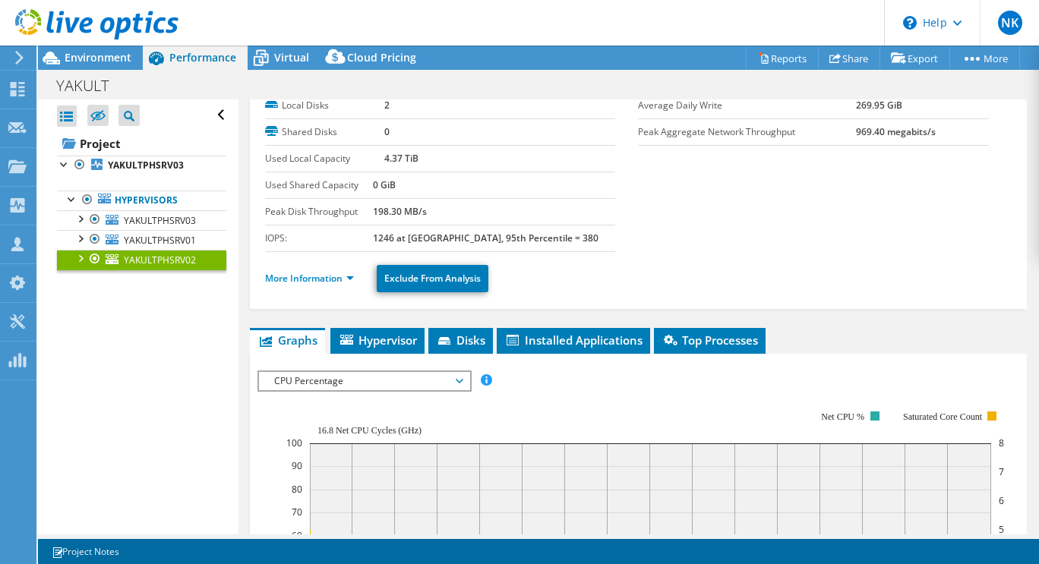
scroll to position [0, 0]
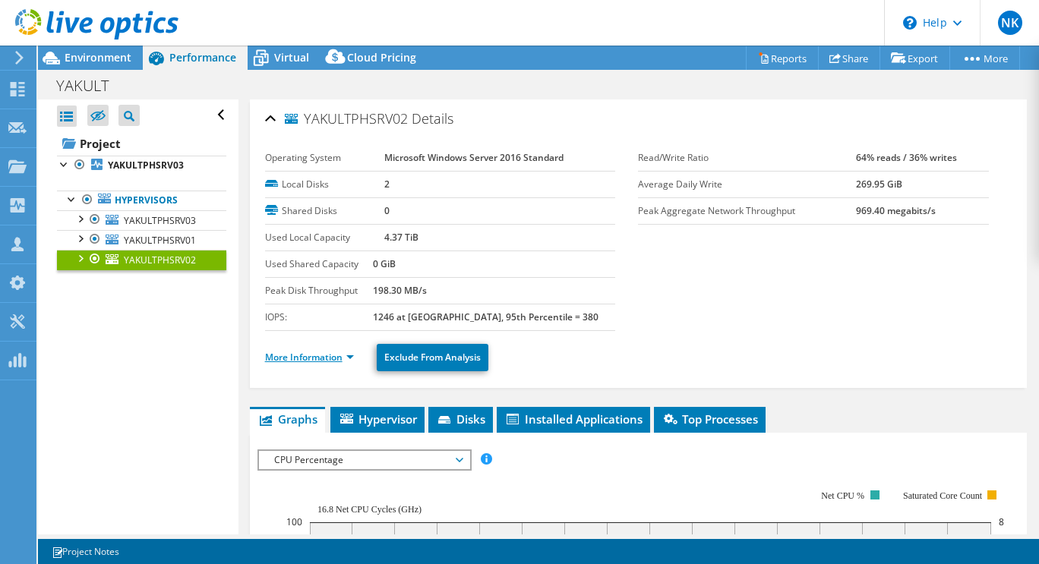
click at [353, 355] on link "More Information" at bounding box center [309, 357] width 89 height 13
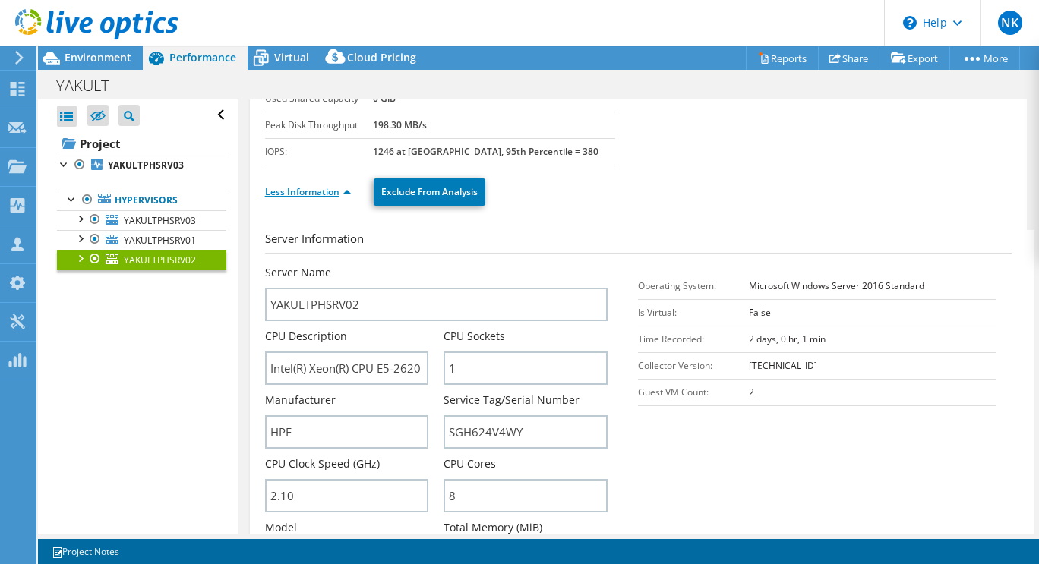
scroll to position [166, 0]
drag, startPoint x: 446, startPoint y: 434, endPoint x: 528, endPoint y: 427, distance: 82.3
click at [528, 427] on input "SGH624V4WY" at bounding box center [525, 431] width 164 height 33
click at [162, 225] on span "YAKULTPHSRV03" at bounding box center [160, 220] width 72 height 13
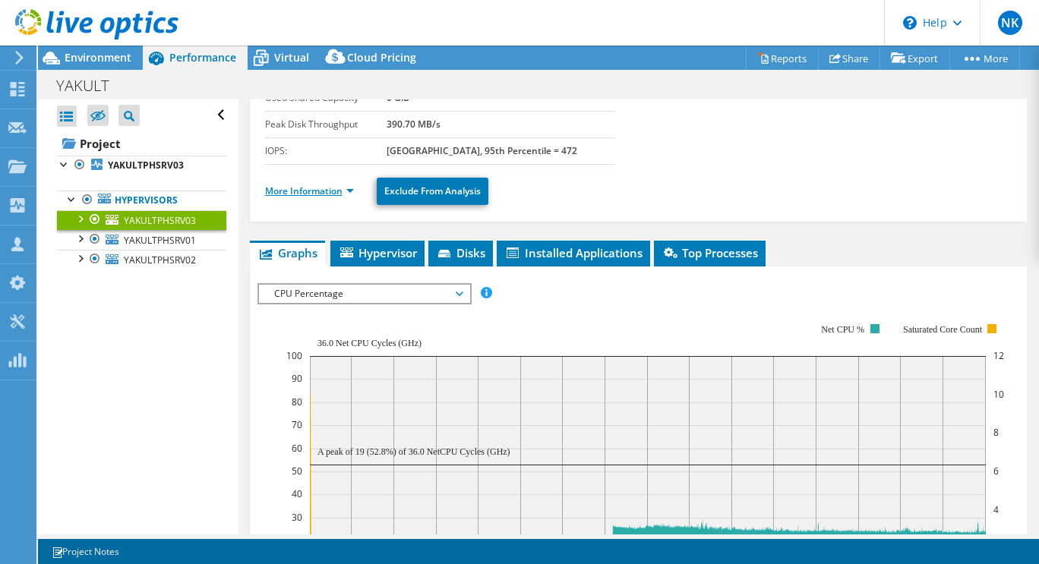
click at [345, 186] on link "More Information" at bounding box center [309, 190] width 89 height 13
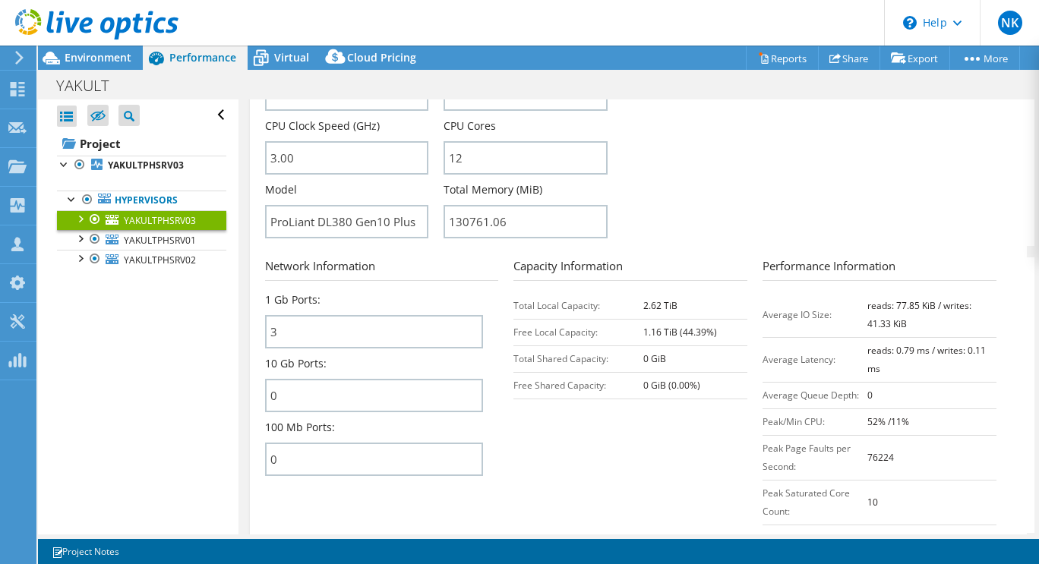
scroll to position [514, 0]
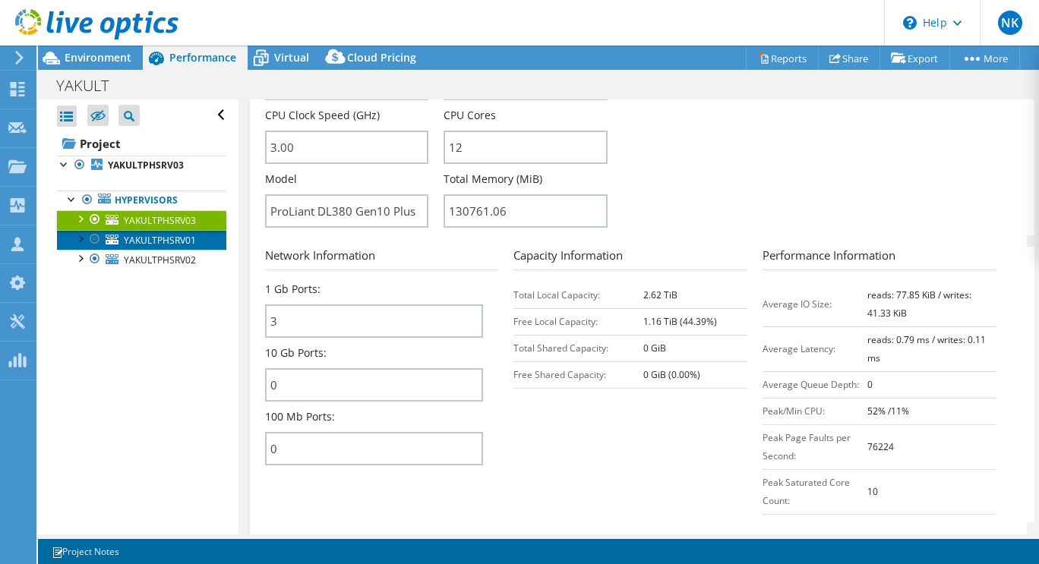
click at [194, 244] on span "YAKULTPHSRV01" at bounding box center [160, 240] width 72 height 13
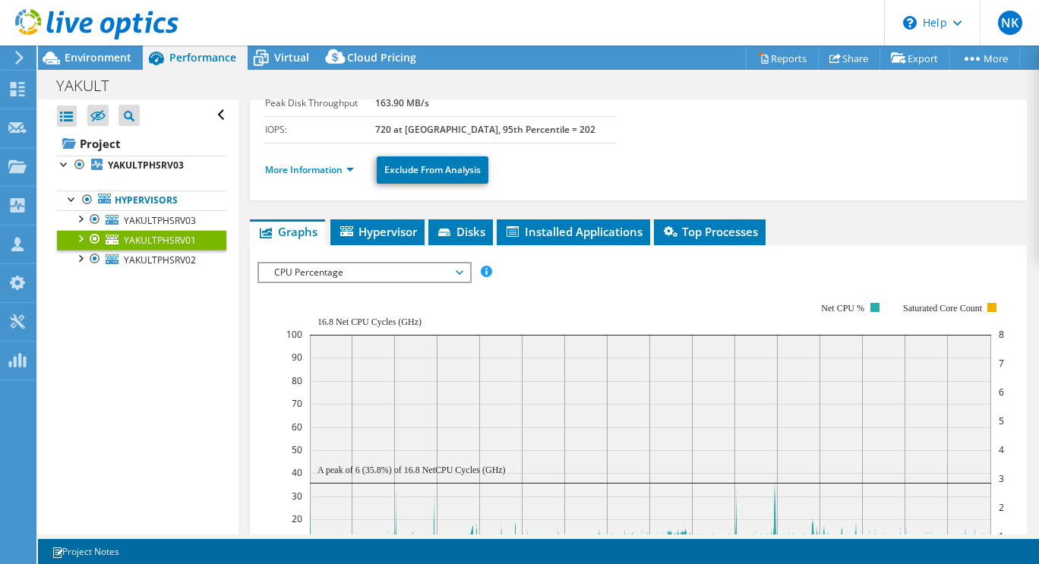
scroll to position [187, 0]
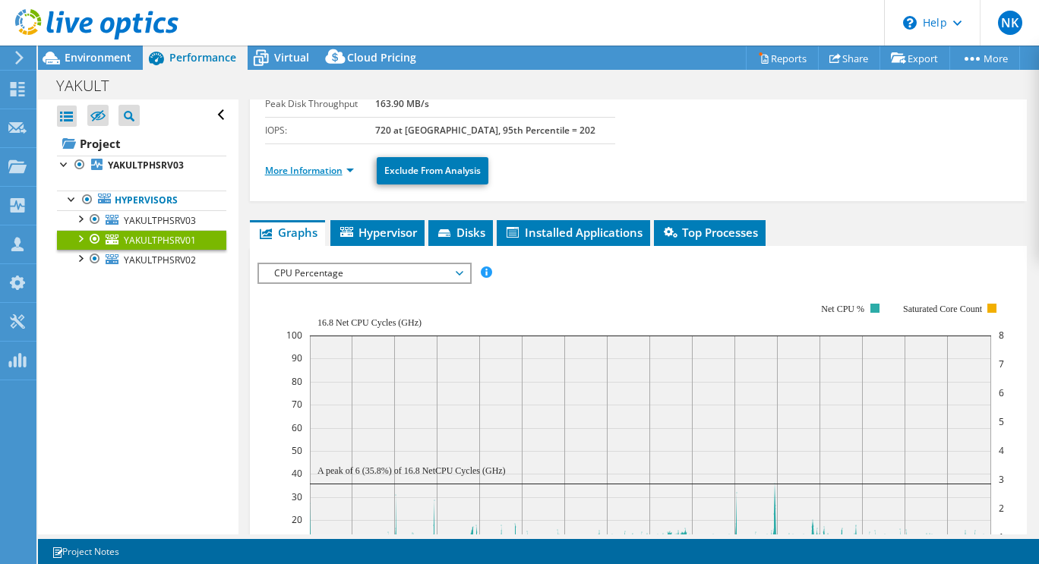
click at [352, 171] on link "More Information" at bounding box center [309, 170] width 89 height 13
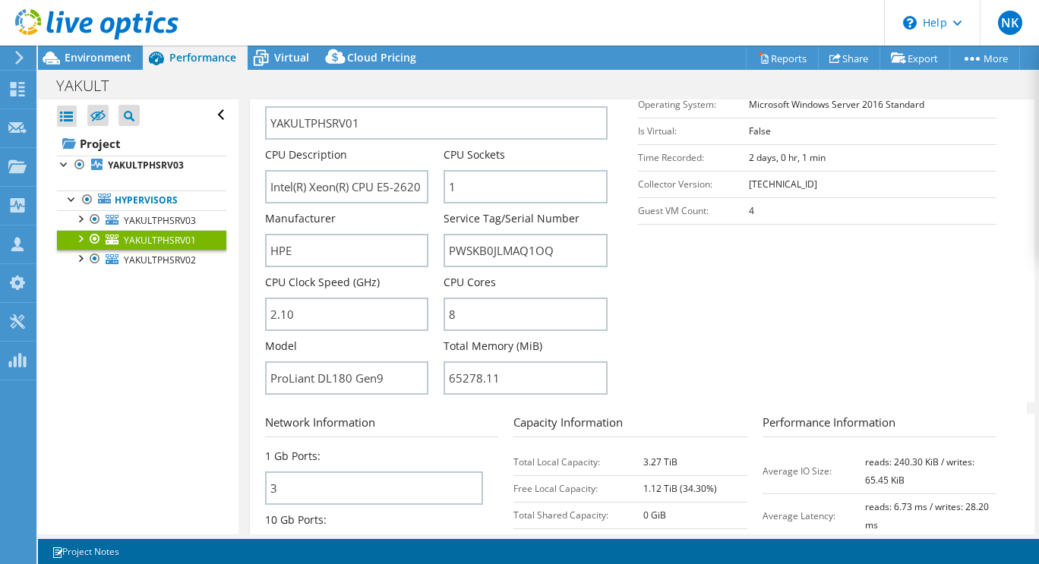
scroll to position [348, 0]
click at [162, 263] on span "YAKULTPHSRV02" at bounding box center [160, 260] width 72 height 13
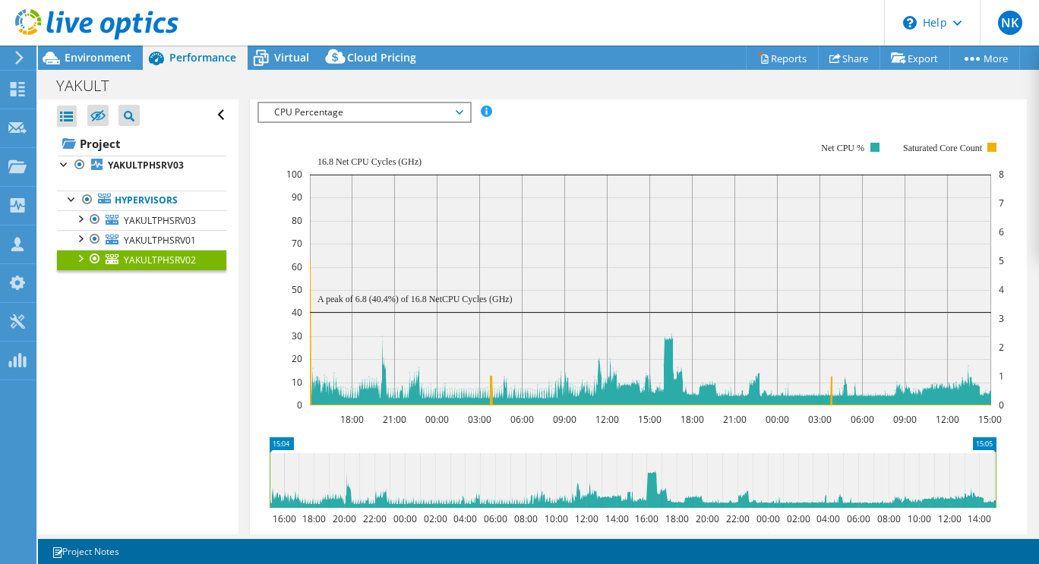
scroll to position [329, 0]
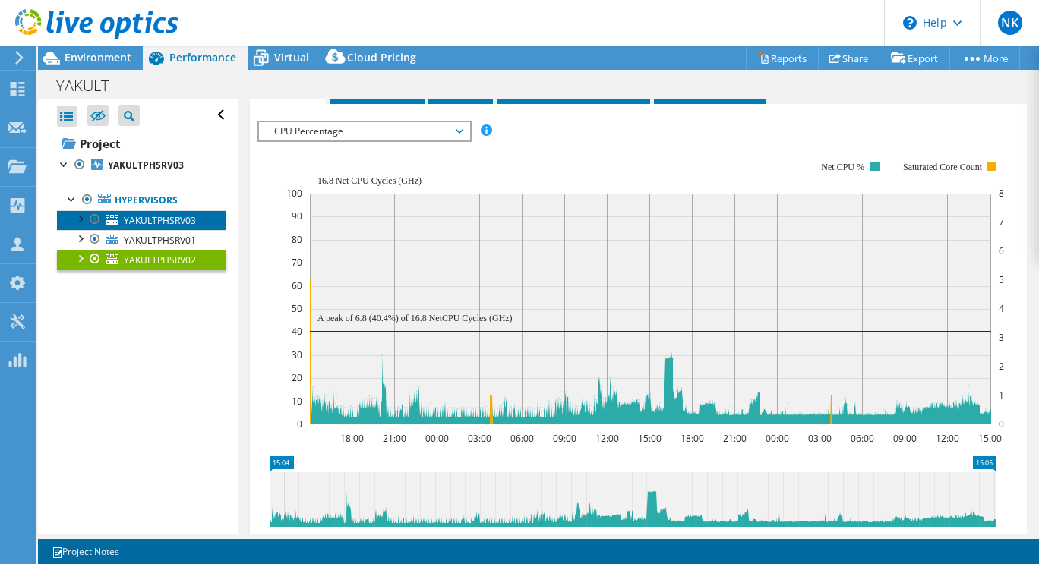
click at [174, 217] on span "YAKULTPHSRV03" at bounding box center [160, 220] width 72 height 13
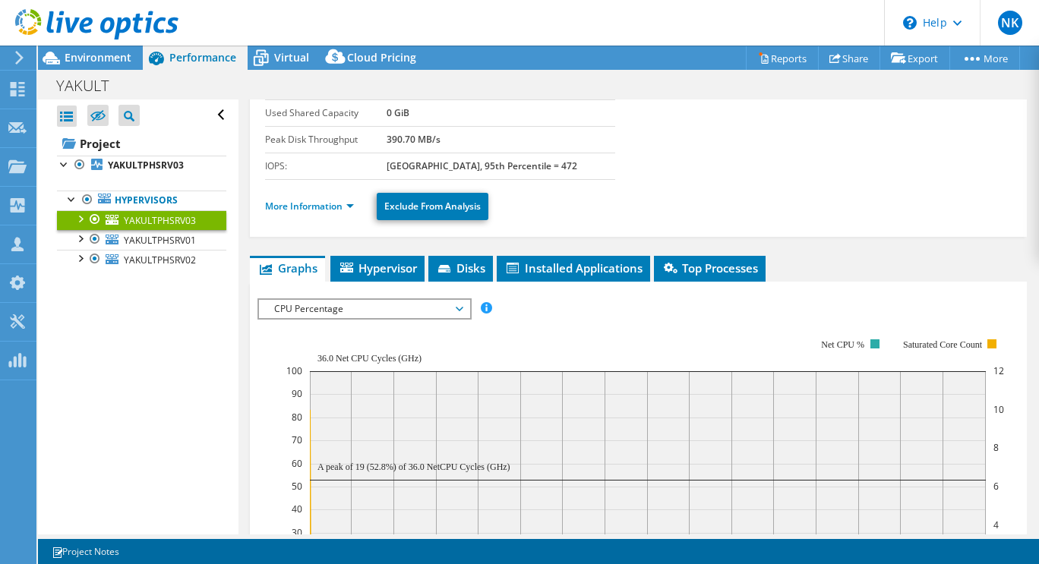
scroll to position [152, 0]
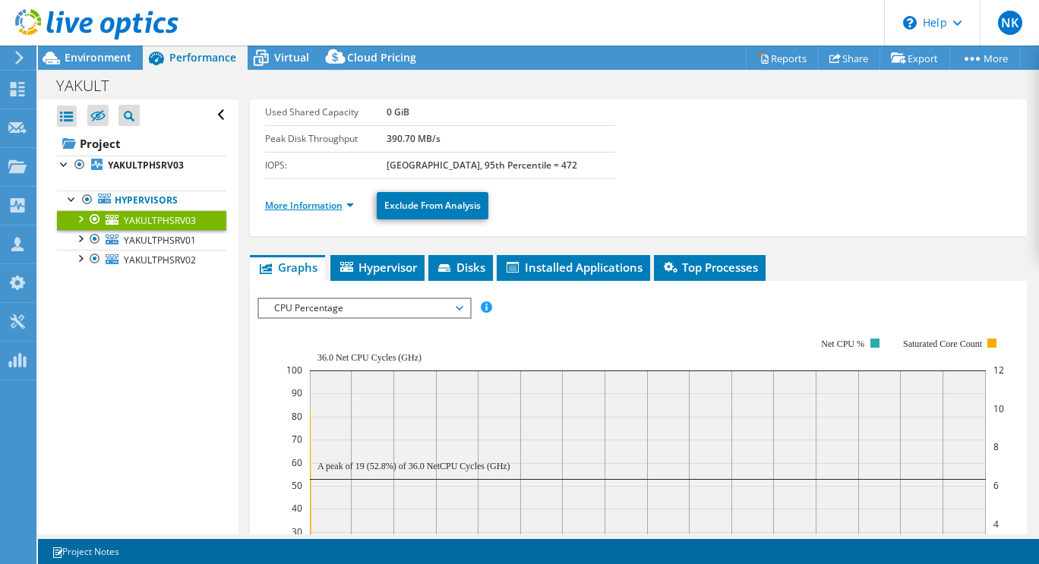
click at [349, 203] on link "More Information" at bounding box center [309, 205] width 89 height 13
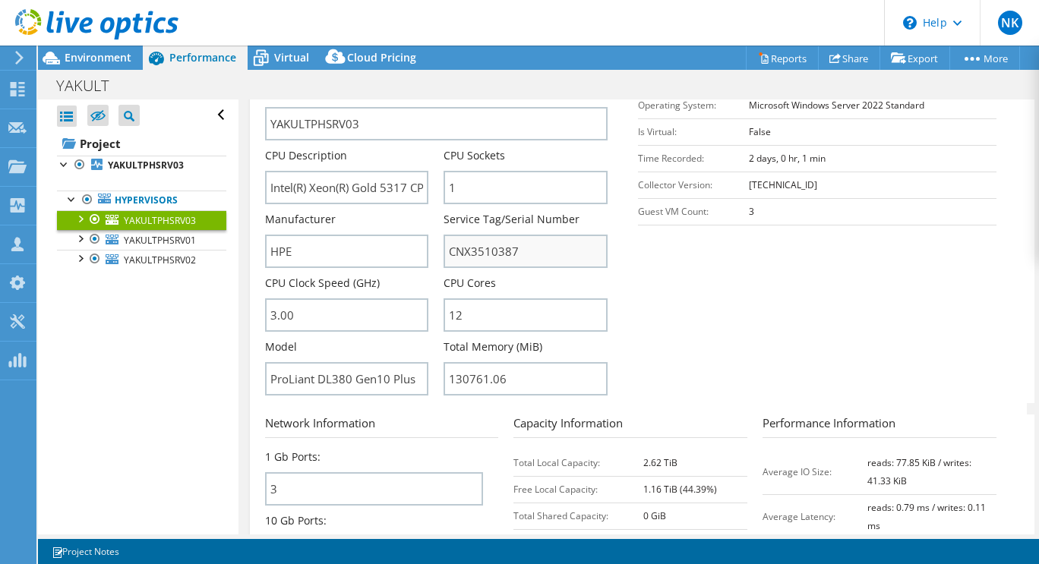
scroll to position [347, 0]
drag, startPoint x: 446, startPoint y: 380, endPoint x: 536, endPoint y: 373, distance: 90.7
click at [536, 373] on input "130761.06" at bounding box center [525, 377] width 164 height 33
click at [158, 235] on span "YAKULTPHSRV01" at bounding box center [160, 240] width 72 height 13
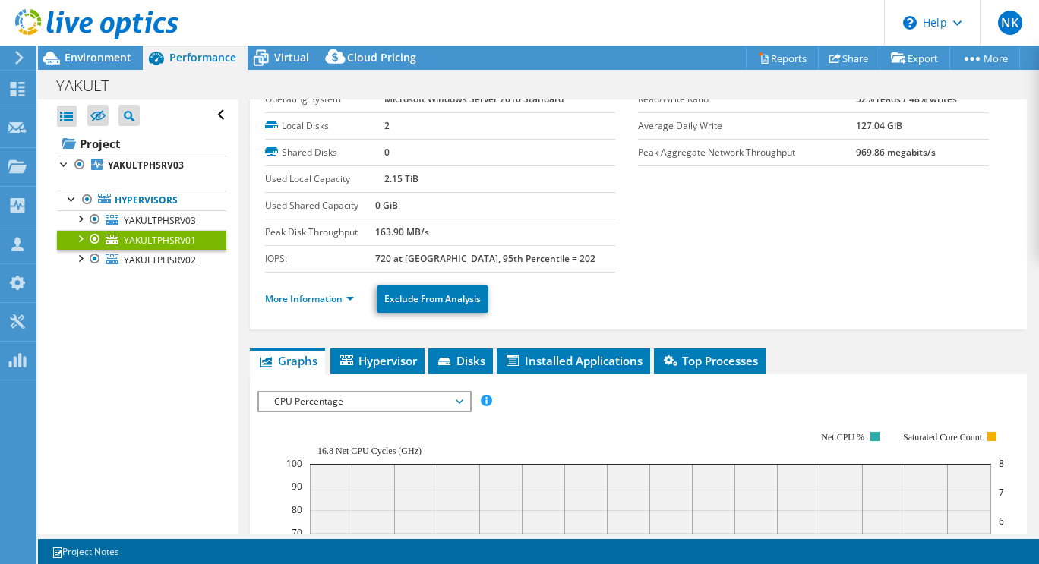
scroll to position [0, 0]
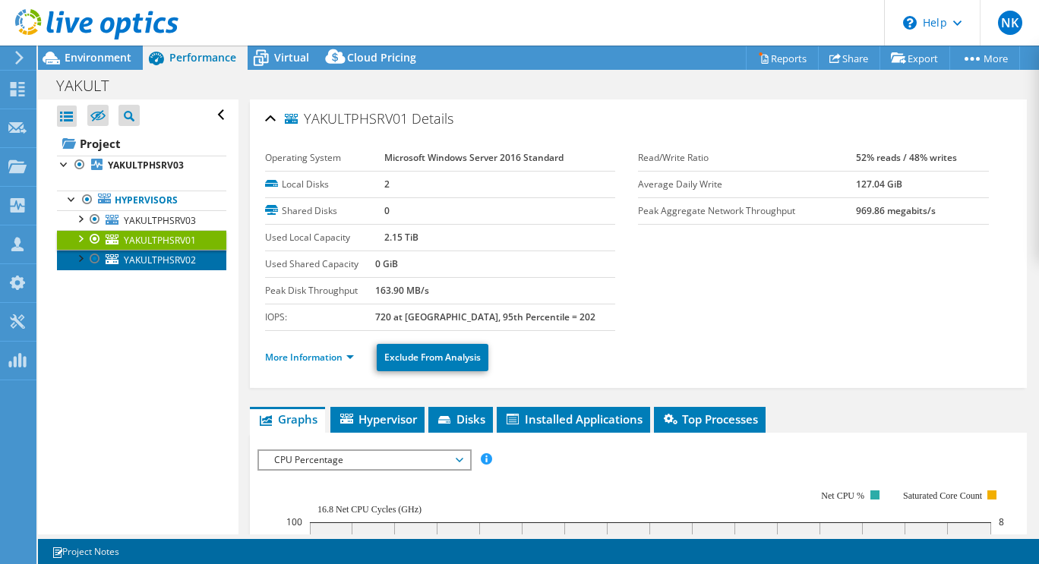
click at [172, 262] on span "YAKULTPHSRV02" at bounding box center [160, 260] width 72 height 13
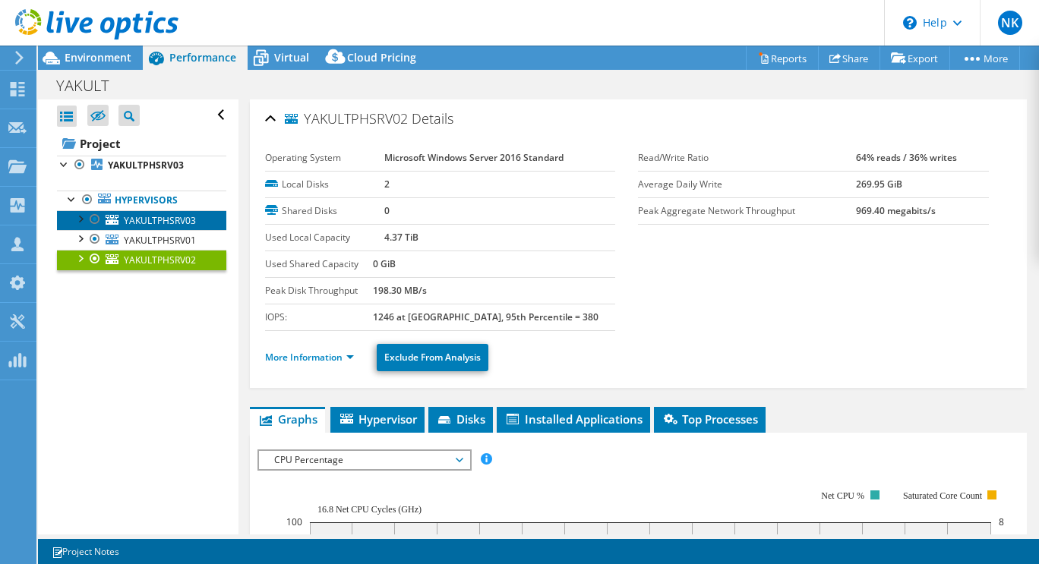
click at [181, 223] on span "YAKULTPHSRV03" at bounding box center [160, 220] width 72 height 13
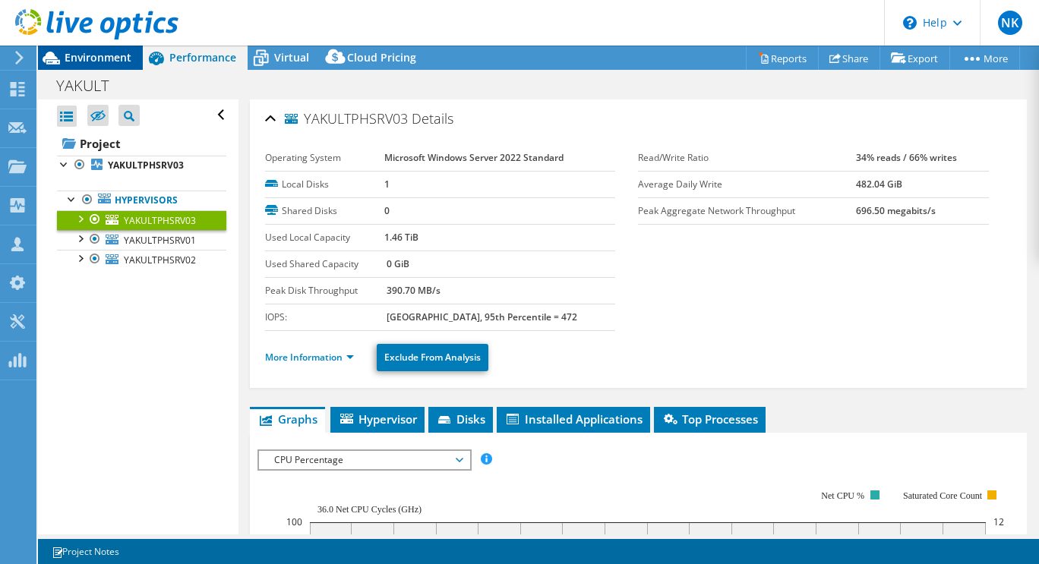
click at [105, 60] on span "Environment" at bounding box center [98, 57] width 67 height 14
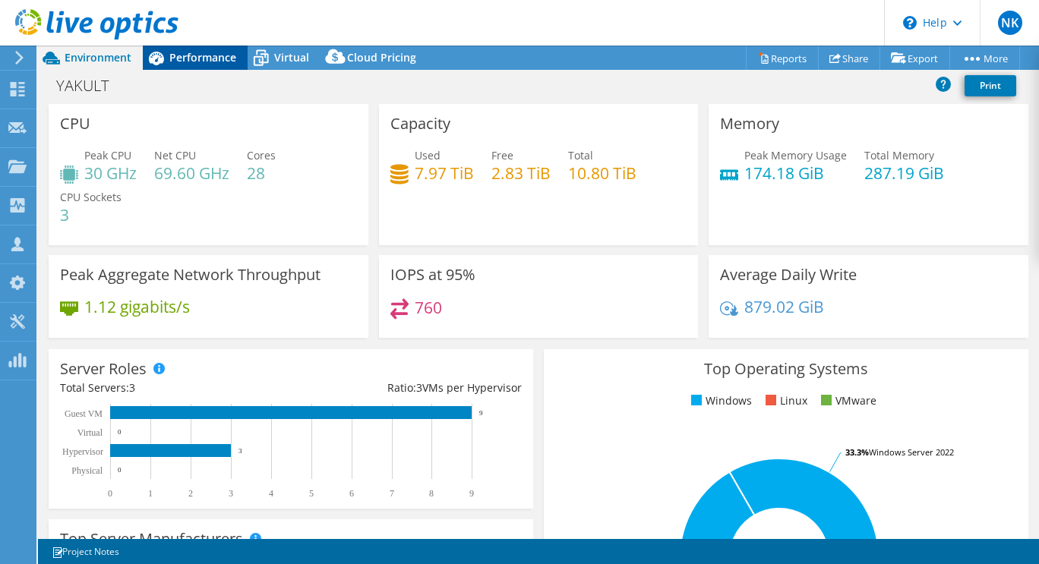
click at [198, 59] on span "Performance" at bounding box center [202, 57] width 67 height 14
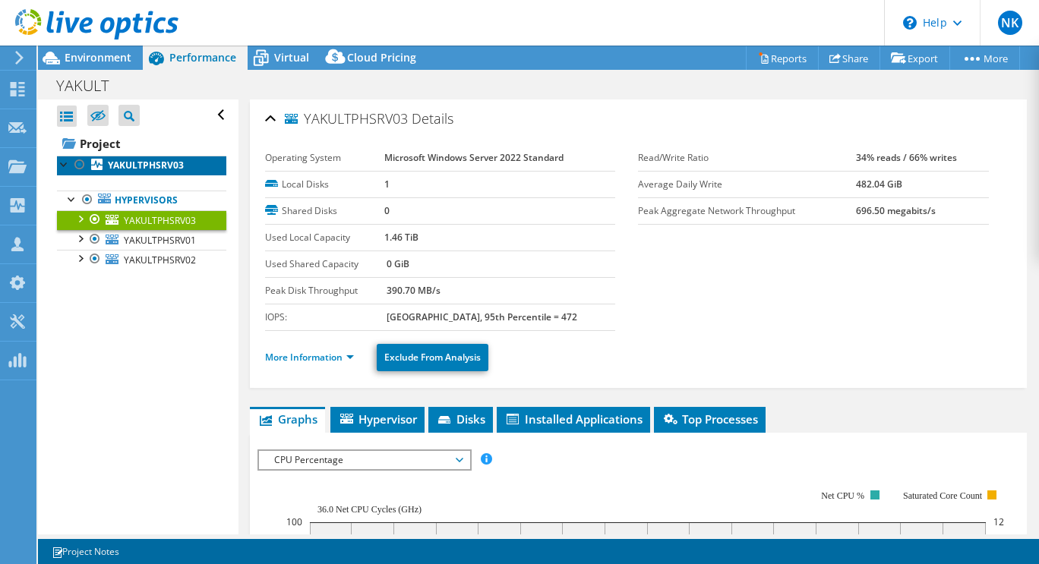
click at [161, 166] on b "YAKULTPHSRV03" at bounding box center [146, 165] width 76 height 13
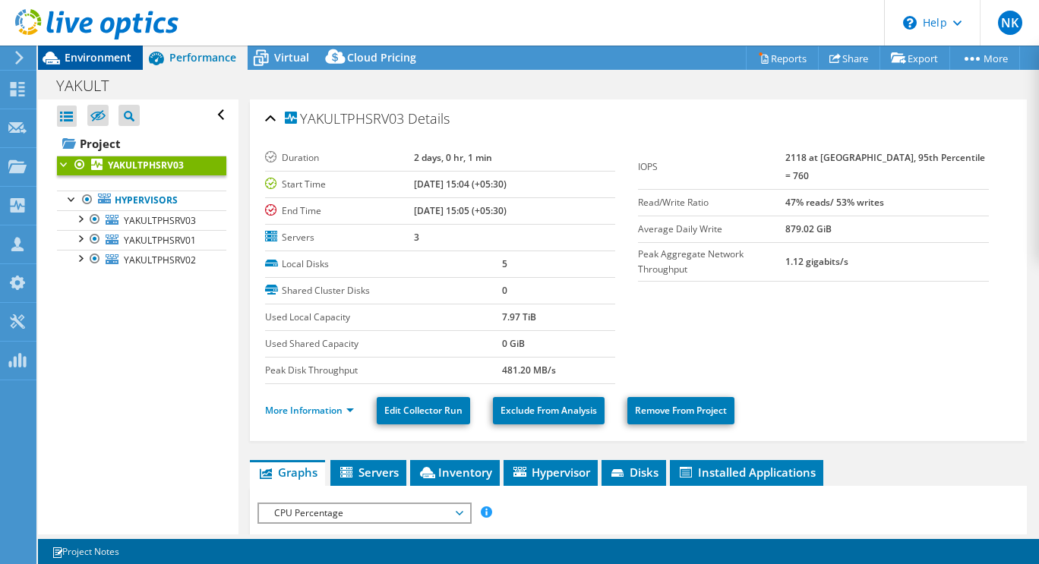
click at [100, 58] on span "Environment" at bounding box center [98, 57] width 67 height 14
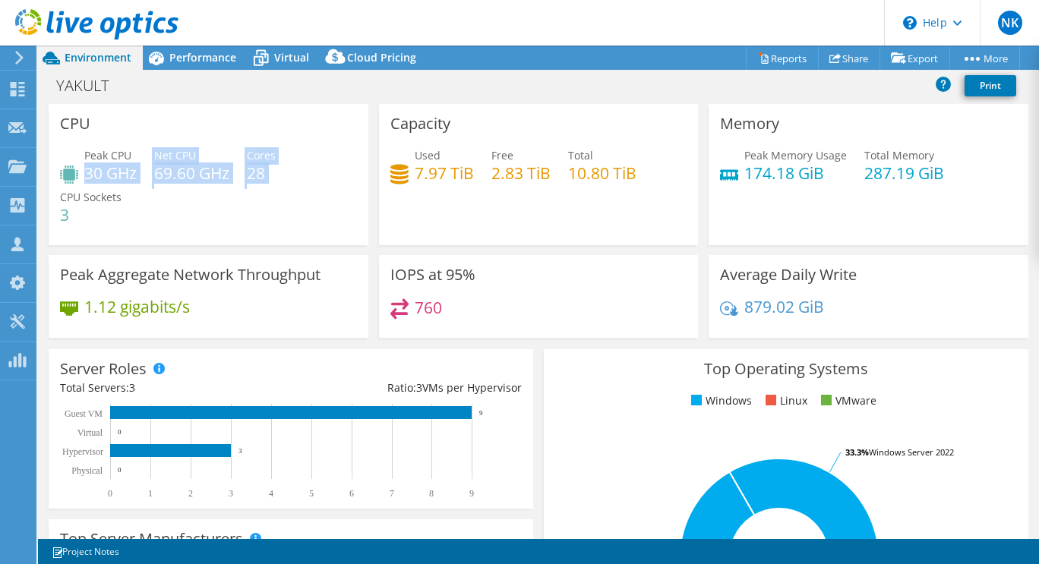
drag, startPoint x: 84, startPoint y: 173, endPoint x: 311, endPoint y: 174, distance: 226.2
click at [311, 174] on div "Peak CPU 30 GHz Net CPU 69.60 GHz Cores 28 CPU Sockets 3" at bounding box center [208, 192] width 297 height 91
click at [323, 194] on div "Peak CPU 30 GHz Net CPU 69.60 GHz Cores 28 CPU Sockets 3" at bounding box center [208, 192] width 297 height 91
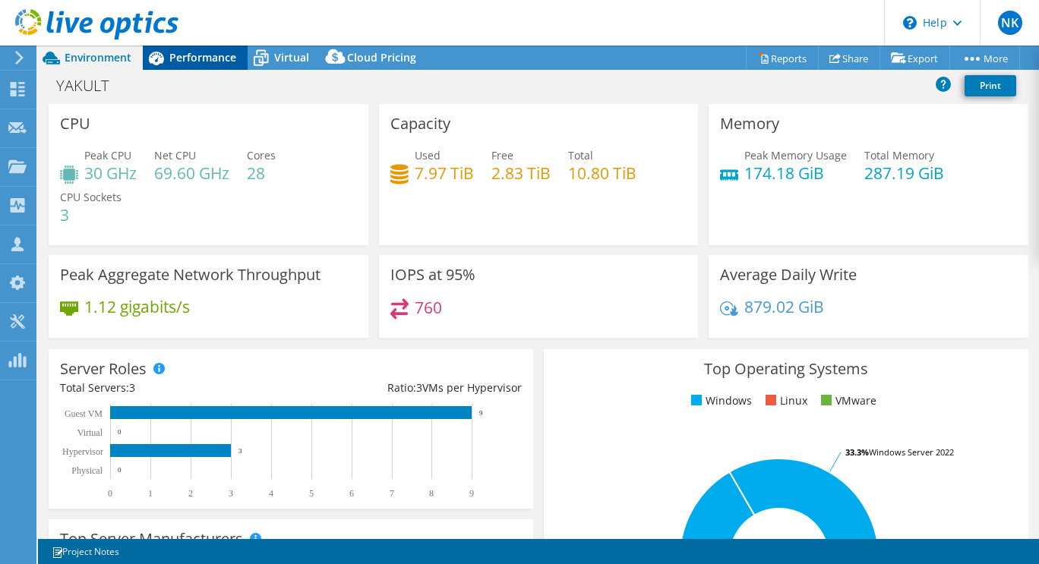
click at [197, 61] on span "Performance" at bounding box center [202, 57] width 67 height 14
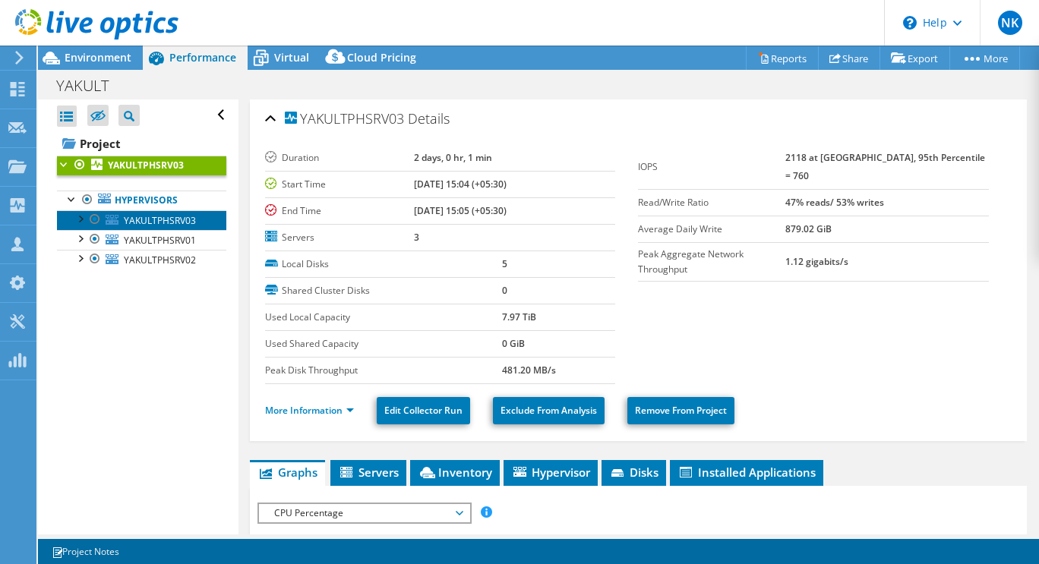
click at [168, 219] on span "YAKULTPHSRV03" at bounding box center [160, 220] width 72 height 13
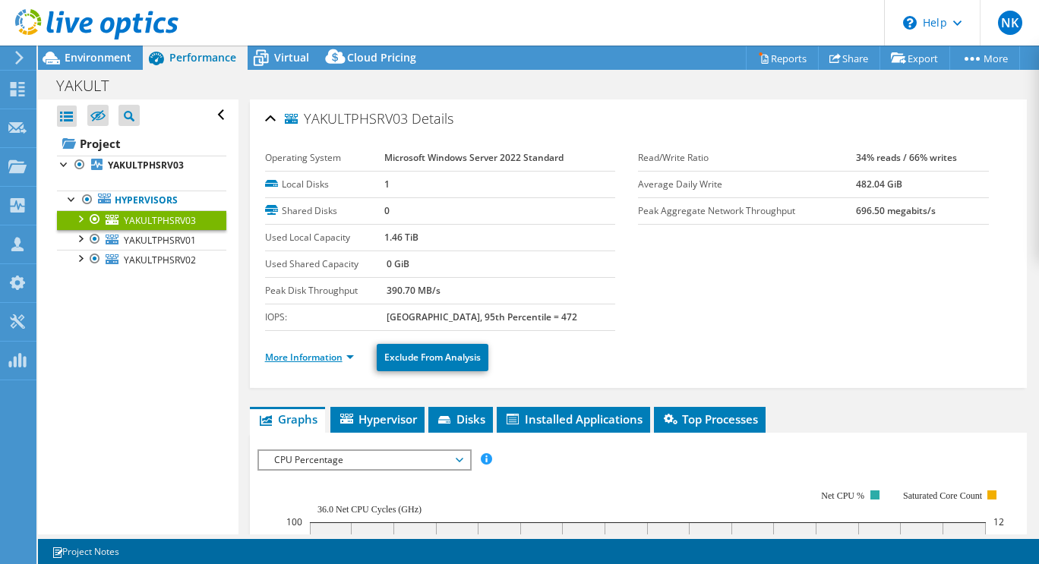
click at [340, 358] on link "More Information" at bounding box center [309, 357] width 89 height 13
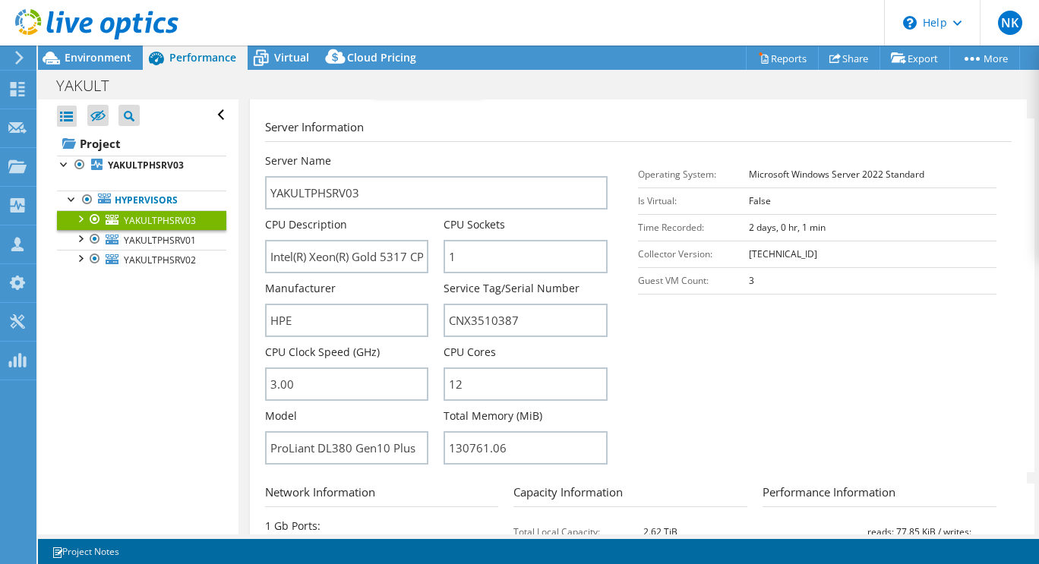
scroll to position [272, 0]
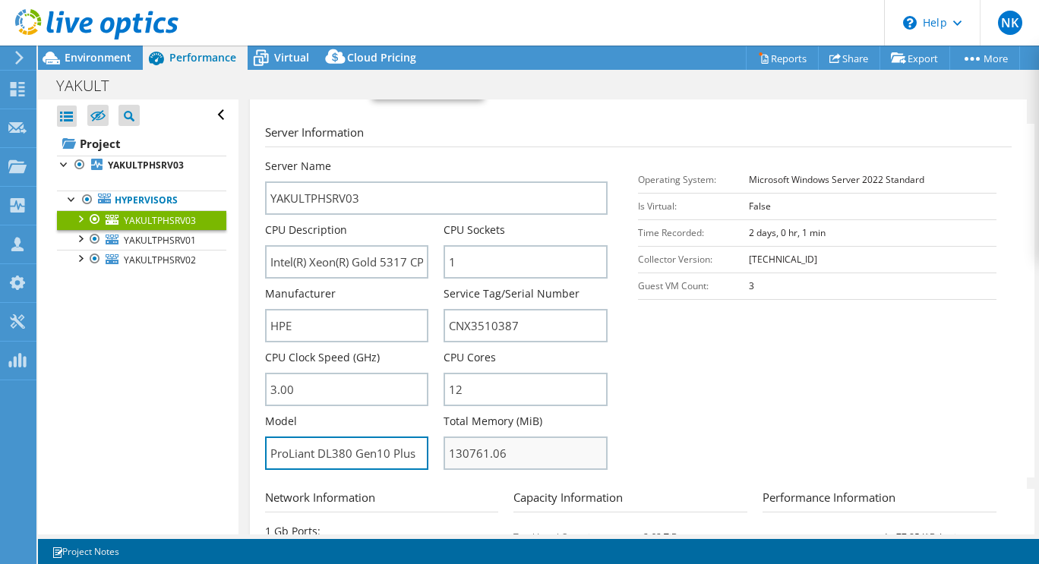
drag, startPoint x: 269, startPoint y: 453, endPoint x: 465, endPoint y: 467, distance: 197.1
click at [465, 159] on div "Server Name YAKULTPHSRV03 CPU Description Intel(R) Xeon(R) Gold 5317 CPU @ 3.00…" at bounding box center [444, 159] width 358 height 0
click at [106, 62] on span "Environment" at bounding box center [98, 57] width 67 height 14
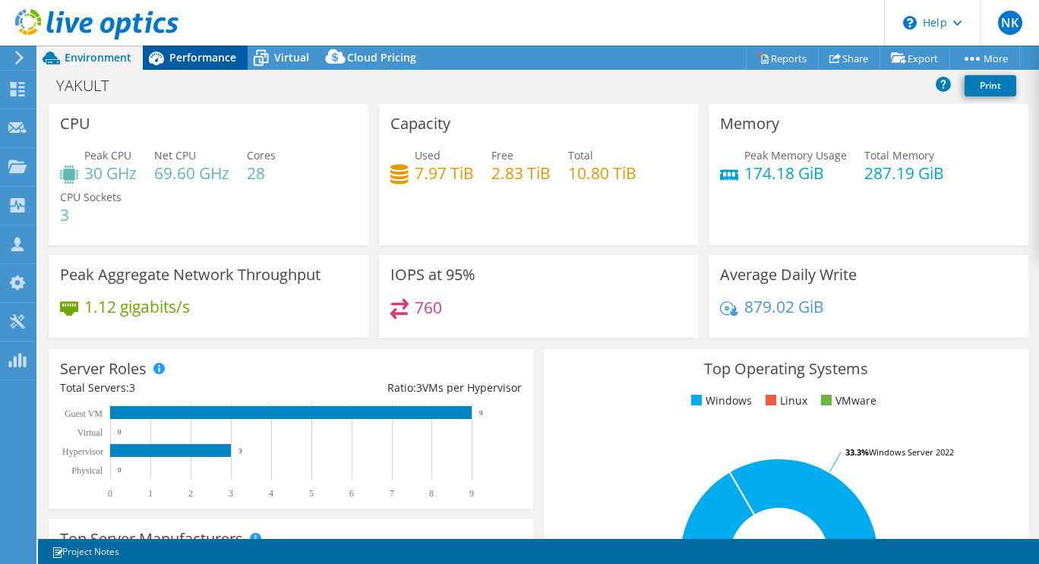
click at [192, 55] on span "Performance" at bounding box center [202, 57] width 67 height 14
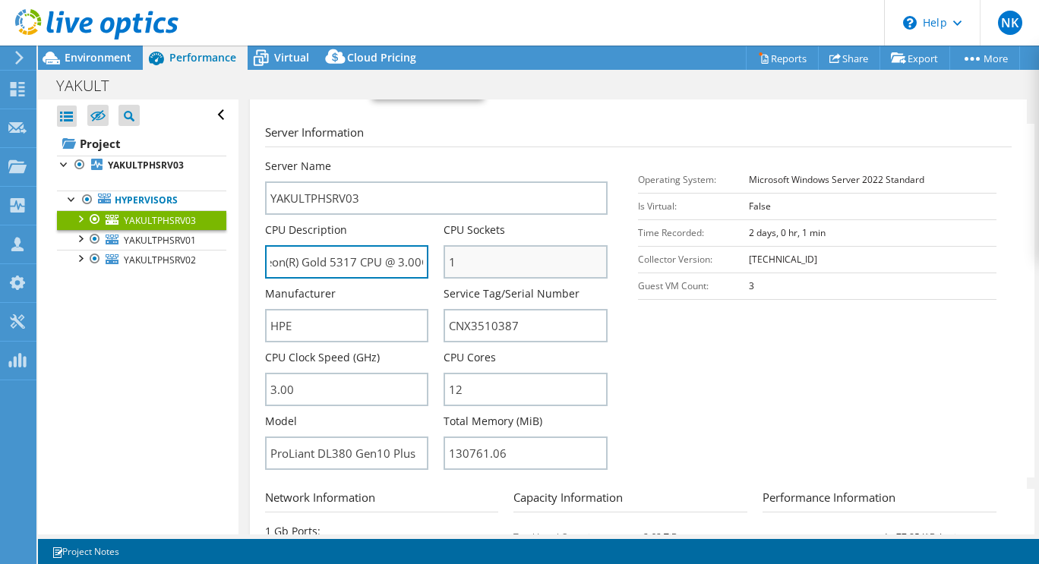
scroll to position [0, 73]
drag, startPoint x: 270, startPoint y: 263, endPoint x: 478, endPoint y: 265, distance: 208.0
click at [478, 159] on div "Server Name YAKULTPHSRV03 CPU Description Intel(R) Xeon(R) Gold 5317 CPU @ 3.00…" at bounding box center [444, 159] width 358 height 0
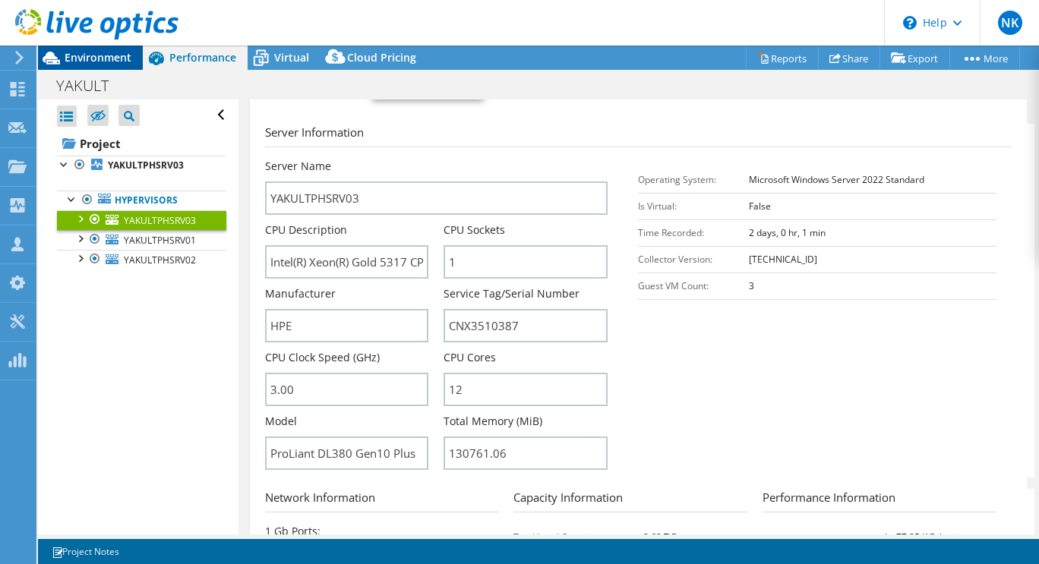
click at [99, 64] on span "Environment" at bounding box center [98, 57] width 67 height 14
